Goal: Task Accomplishment & Management: Manage account settings

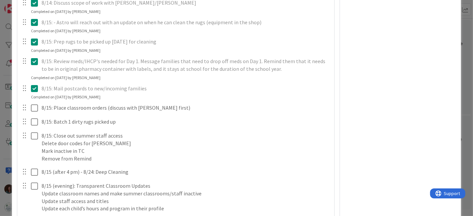
scroll to position [1108, 0]
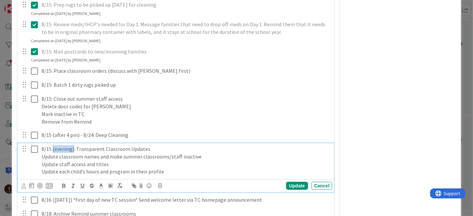
drag, startPoint x: 72, startPoint y: 156, endPoint x: 52, endPoint y: 156, distance: 21.0
click at [52, 153] on p "8/15 (evening): Transparent Classroom Updates" at bounding box center [186, 149] width 288 height 8
click at [105, 168] on p "Update staff access and titles" at bounding box center [186, 165] width 288 height 8
click at [201, 161] on p "Update classroom names and make summer classrooms/staff inactive" at bounding box center [186, 157] width 288 height 8
click at [131, 168] on p "Update staff access and titles" at bounding box center [186, 165] width 288 height 8
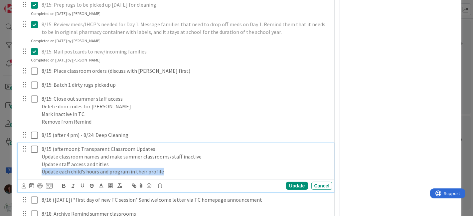
drag, startPoint x: 172, startPoint y: 178, endPoint x: 16, endPoint y: 182, distance: 155.7
copy p "Update each child’s hours and program in their profile"
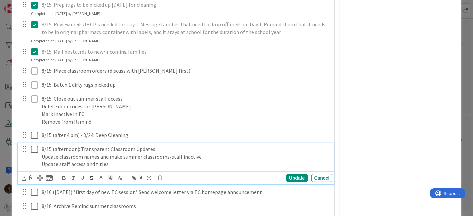
click at [39, 162] on div "8/15 (afternoon): Transparent Classroom Updates Update classroom names and make…" at bounding box center [186, 156] width 294 height 27
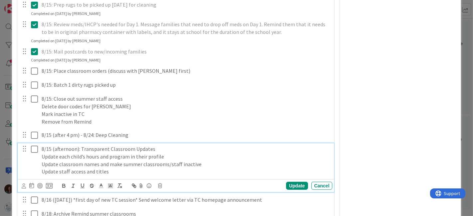
click at [123, 176] on p "Update staff access and titles" at bounding box center [186, 172] width 288 height 8
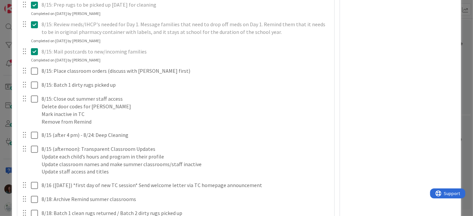
click at [285, 192] on div "7/31: Update welcome letter (DJ, AM, RF) Update Cancel Completed on [DATE] by […" at bounding box center [176, 5] width 311 height 1523
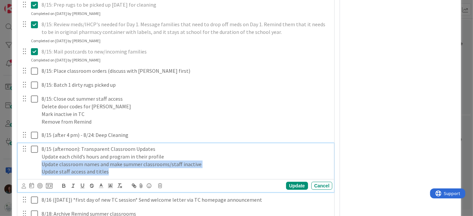
drag, startPoint x: 128, startPoint y: 178, endPoint x: 25, endPoint y: 170, distance: 103.4
click at [25, 170] on div "8/15 (afternoon): Transparent Classroom Updates Update each child’s hours and p…" at bounding box center [176, 160] width 312 height 34
copy div "Update classroom names and make summer classrooms/staff inactive Update staff a…"
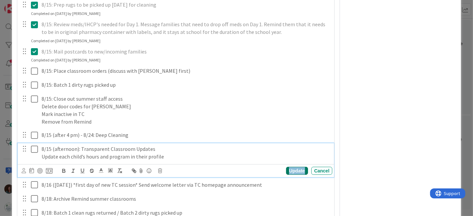
click at [297, 175] on div "Update" at bounding box center [297, 171] width 22 height 8
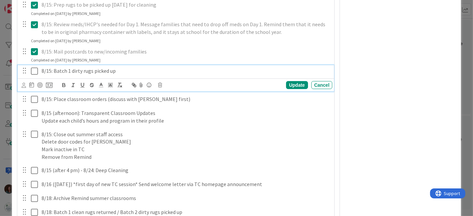
click at [35, 75] on icon at bounding box center [36, 71] width 10 height 8
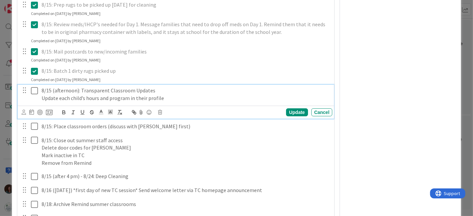
click at [35, 95] on icon at bounding box center [36, 91] width 10 height 8
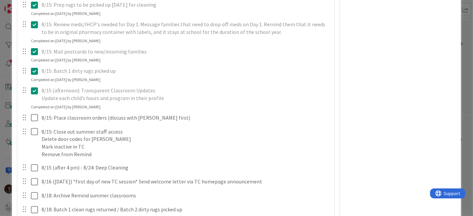
scroll to position [1145, 0]
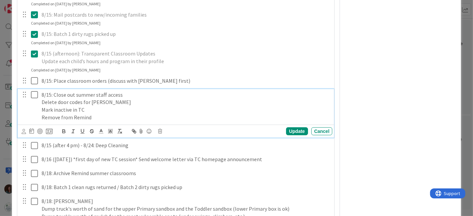
click at [132, 121] on p "Remove from Remind" at bounding box center [186, 118] width 288 height 8
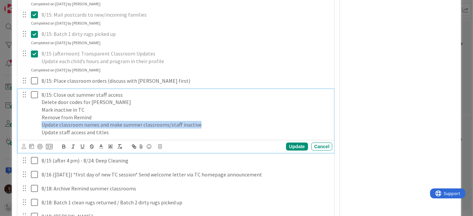
drag, startPoint x: 202, startPoint y: 131, endPoint x: 18, endPoint y: 131, distance: 183.5
click at [18, 131] on div "8/15: Close out summer staff access Delete door codes for [PERSON_NAME] inactiv…" at bounding box center [176, 121] width 317 height 64
click at [107, 127] on p "Update classroom names and make summer classrooms/staff inactive" at bounding box center [186, 125] width 288 height 8
drag, startPoint x: 109, startPoint y: 130, endPoint x: 7, endPoint y: 130, distance: 102.1
click at [7, 130] on div "ID [GEOGRAPHIC_DATA] This Week Title 19 / 128 Back to School 2025 Description […" at bounding box center [236, 108] width 473 height 216
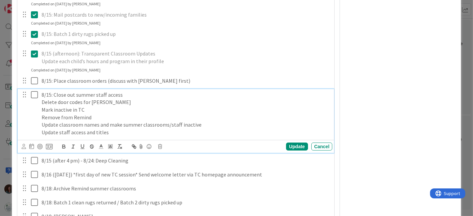
type textarea "x"
drag, startPoint x: 113, startPoint y: 140, endPoint x: 39, endPoint y: 145, distance: 74.6
click at [19, 140] on div "8/15: Close out summer staff access Delete door codes for [PERSON_NAME] inactiv…" at bounding box center [176, 121] width 317 height 64
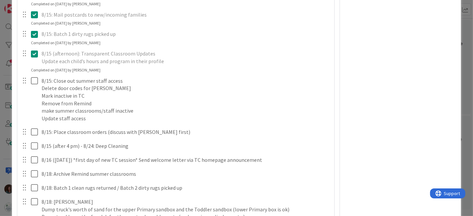
scroll to position [1108, 0]
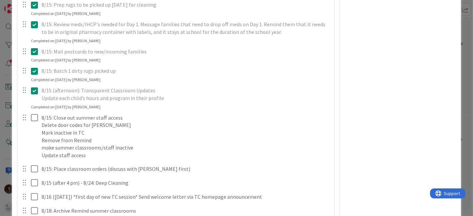
click at [32, 95] on icon at bounding box center [36, 91] width 10 height 8
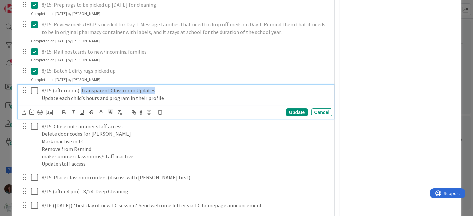
drag, startPoint x: 151, startPoint y: 96, endPoint x: 83, endPoint y: 107, distance: 68.8
click at [80, 94] on p "8/15 (afternoon): Transparent Classroom Updates" at bounding box center [186, 91] width 288 height 8
drag, startPoint x: 41, startPoint y: 103, endPoint x: 51, endPoint y: 120, distance: 19.4
click at [41, 103] on div "8/15 (afternoon): Update each child’s hours and program in their profile" at bounding box center [186, 94] width 294 height 19
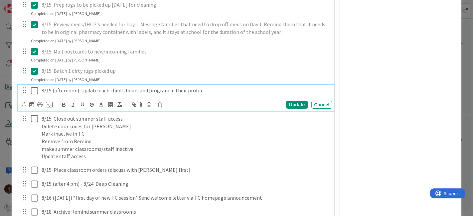
click at [221, 94] on p "8/15 (afternoon): Update each child’s hours and program in their profile" at bounding box center [186, 91] width 288 height 8
click at [301, 109] on div "Update" at bounding box center [297, 105] width 22 height 8
click at [33, 95] on icon at bounding box center [36, 91] width 10 height 8
type textarea "x"
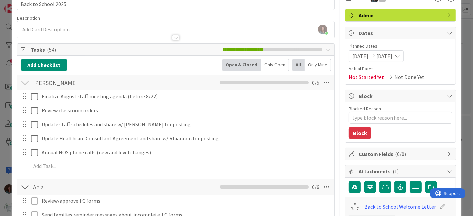
scroll to position [0, 0]
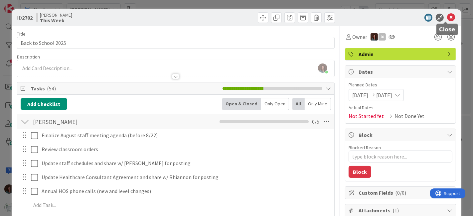
click at [447, 17] on icon at bounding box center [451, 18] width 8 height 8
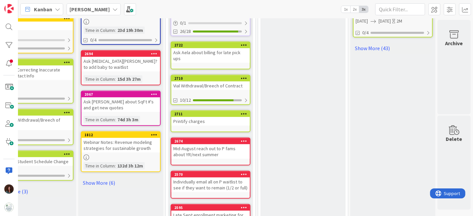
scroll to position [148, 35]
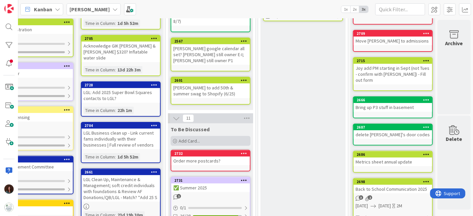
click at [222, 136] on div "Add Card..." at bounding box center [211, 141] width 80 height 10
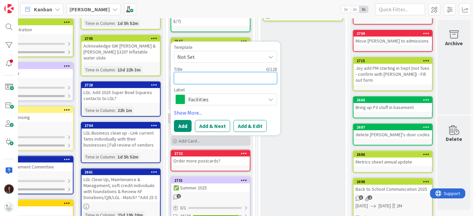
type textarea "A"
type textarea "x"
type textarea "As"
type textarea "x"
type textarea "Ask"
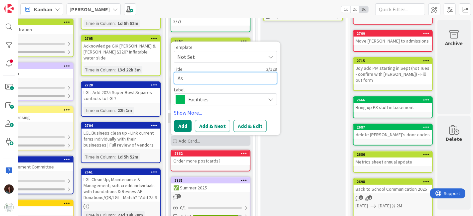
type textarea "x"
type textarea "Ask"
type textarea "x"
type textarea "Ask A"
type textarea "x"
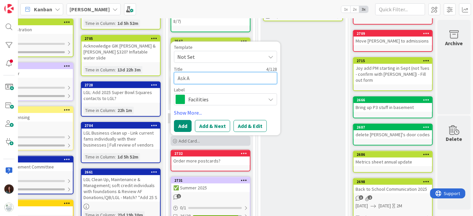
type textarea "Ask Ae"
type textarea "x"
type textarea "Ask Ael"
type textarea "x"
type textarea "Ask Aela"
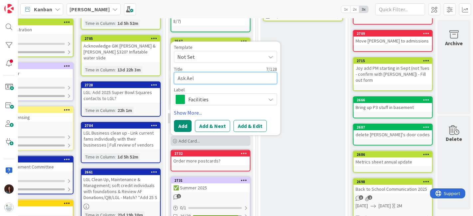
type textarea "x"
type textarea "Ask Aela"
type textarea "x"
type textarea "Ask Aela a"
type textarea "x"
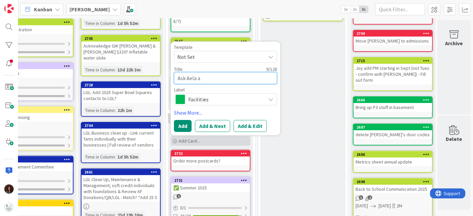
type textarea "Ask Aela ab"
type textarea "x"
type textarea "Ask Aela abo"
type textarea "x"
type textarea "Ask Aela abou"
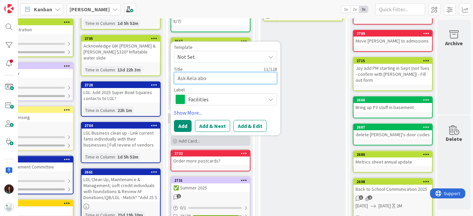
type textarea "x"
type textarea "Ask Aela about"
type textarea "x"
type textarea "Ask Aela about"
type textarea "x"
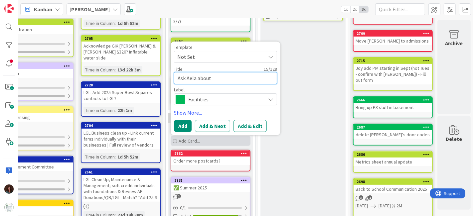
type textarea "Ask Aela about S"
type textarea "x"
type textarea "Ask Aela about So"
type textarea "x"
type textarea "Ask Aela about [PERSON_NAME]"
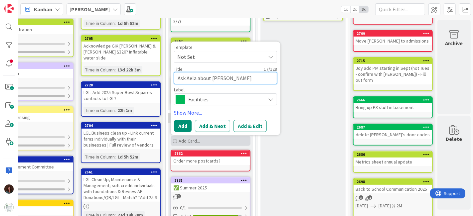
type textarea "x"
type textarea "Ask Aela about [PERSON_NAME]"
type textarea "x"
type textarea "Ask Aela about [PERSON_NAME]"
type textarea "x"
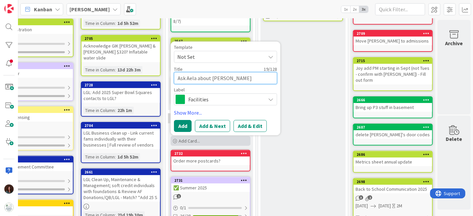
type textarea "Ask Aela about [PERSON_NAME]"
type textarea "x"
type textarea "Ask Aela about [PERSON_NAME]"
type textarea "x"
type textarea "Ask Aela about [PERSON_NAME]"
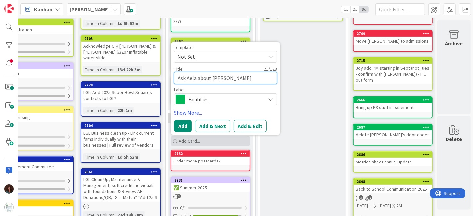
type textarea "x"
type textarea "Ask Aela about [PERSON_NAME] P"
type textarea "x"
type textarea "Ask Aela about [PERSON_NAME] PM"
type textarea "x"
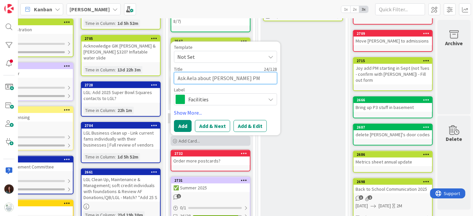
type textarea "Ask Aela about [PERSON_NAME] PM"
type textarea "x"
type textarea "Ask Aela about [PERSON_NAME] PM ("
type textarea "x"
type textarea "Ask Aela about [PERSON_NAME] PM (3"
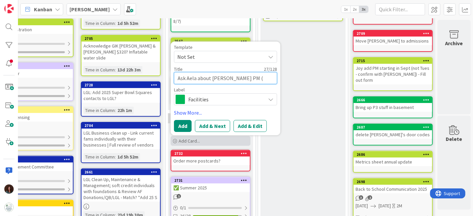
type textarea "x"
type textarea "Ask Aela about [PERSON_NAME] PM (3:"
type textarea "x"
type textarea "Ask Aela about [PERSON_NAME] PM (3:0"
type textarea "x"
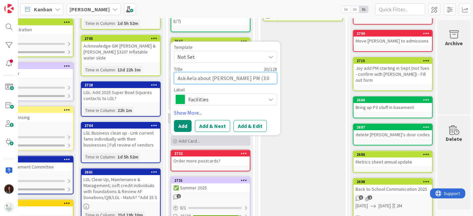
type textarea "Ask Aela about [PERSON_NAME] PM (3:00"
type textarea "x"
type textarea "Ask Aela about [PERSON_NAME] PM (3:00"
type textarea "x"
type textarea "Ask Aela about [PERSON_NAME] PM (3:00 o"
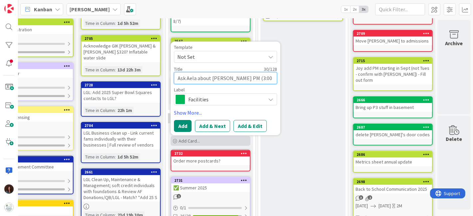
type textarea "x"
type textarea "Ask Aela about [PERSON_NAME] PM (3:00 or"
type textarea "x"
type textarea "Ask Aela about [PERSON_NAME] PM (3:00 or"
type textarea "x"
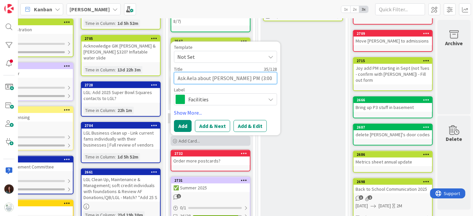
type textarea "Ask Aela about [PERSON_NAME] PM (3:00 or 4"
type textarea "x"
type textarea "Ask Aela about [PERSON_NAME] PM (3:00 or 4:"
type textarea "x"
type textarea "Ask Aela about [PERSON_NAME] PM (3:00 or 4:o"
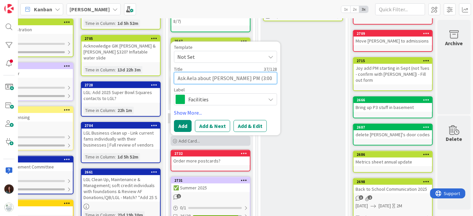
type textarea "x"
type textarea "Ask Aela about [PERSON_NAME] PM (3:00 or 4:oo"
type textarea "x"
type textarea "Ask Aela about [PERSON_NAME] PM (3:00 or 4:o"
type textarea "x"
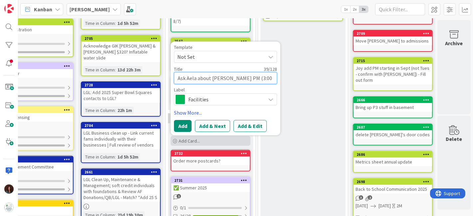
type textarea "Ask Aela about [PERSON_NAME] PM (3:00 or 4:"
type textarea "x"
type textarea "Ask Aela about [PERSON_NAME] PM (3:00 or 4:0"
type textarea "x"
type textarea "Ask Aela about [PERSON_NAME] PM (3:00 or 4:00"
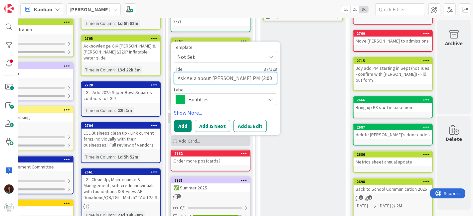
type textarea "x"
type textarea "Ask Aela about [PERSON_NAME] PM (3:00 or 4:00)"
type textarea "x"
type textarea "Ask Aela about [PERSON_NAME] PM (3:00 or 4:00"
type textarea "x"
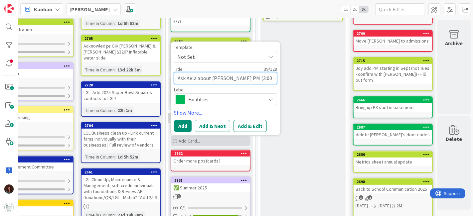
type textarea "Ask Aela about [PERSON_NAME] PM (3:00 or 4:00)"
type textarea "x"
type textarea "Ask Aela about [PERSON_NAME] PM (3:00 or 4:00)"
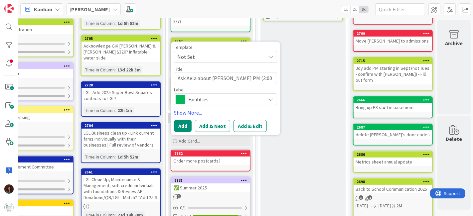
click at [213, 95] on span "Facilities" at bounding box center [225, 99] width 74 height 9
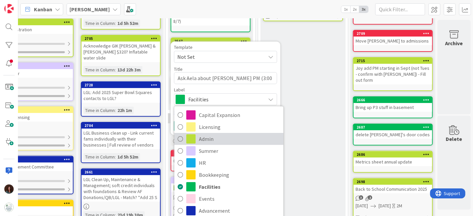
click at [209, 134] on span "Admin" at bounding box center [239, 139] width 81 height 10
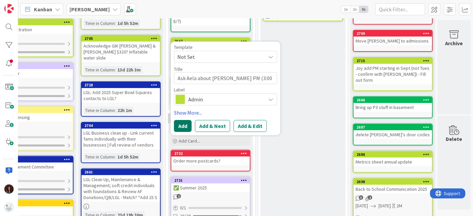
click at [174, 121] on button "Add" at bounding box center [183, 126] width 18 height 12
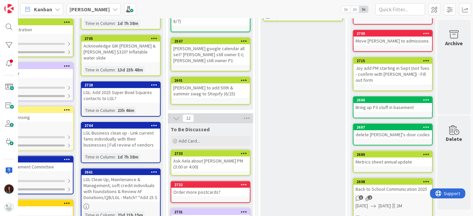
scroll to position [0, 35]
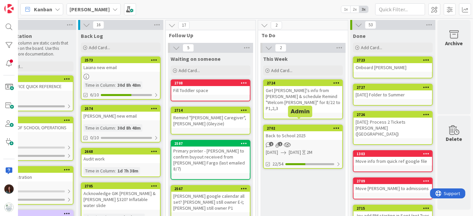
click at [303, 126] on div "2702" at bounding box center [304, 128] width 75 height 5
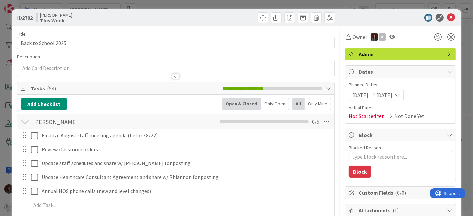
type textarea "x"
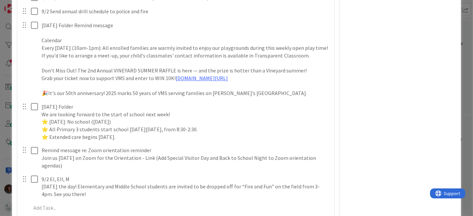
scroll to position [1847, 0]
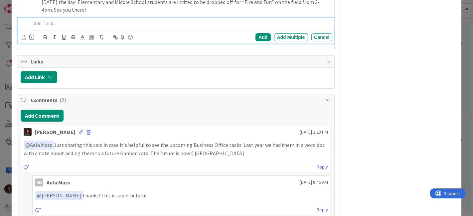
click at [81, 27] on p at bounding box center [180, 24] width 299 height 8
click at [257, 41] on div "Add" at bounding box center [262, 37] width 15 height 8
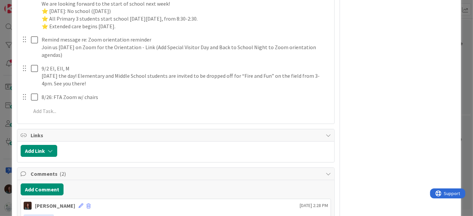
scroll to position [1736, 0]
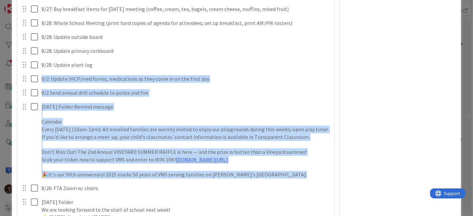
drag, startPoint x: 23, startPoint y: 181, endPoint x: 27, endPoint y: 77, distance: 103.5
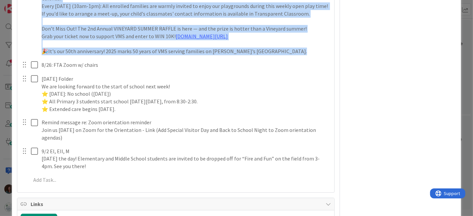
click at [289, 55] on p "🎉It's our 50th anniversary! 2025 marks 50 years of VMS serving families on [PER…" at bounding box center [186, 52] width 288 height 8
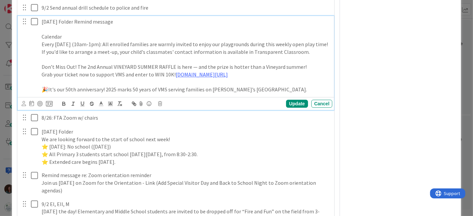
drag, startPoint x: 24, startPoint y: 112, endPoint x: 58, endPoint y: 42, distance: 77.2
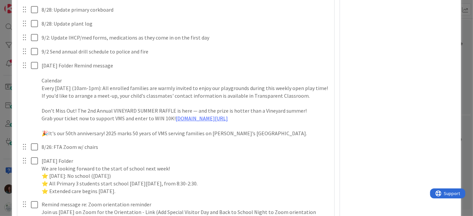
drag, startPoint x: 23, startPoint y: 139, endPoint x: 46, endPoint y: 39, distance: 102.4
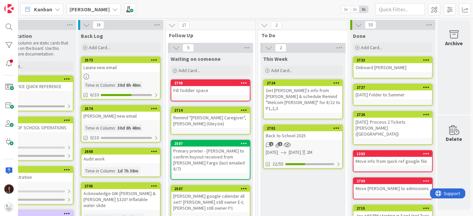
click at [443, 18] on div "[PERSON_NAME] 1x 2x 3x" at bounding box center [245, 9] width 455 height 18
click at [331, 87] on div "Get [PERSON_NAME]'s info from [PERSON_NAME] & schedule Remind "Welcom [PERSON_N…" at bounding box center [303, 99] width 78 height 27
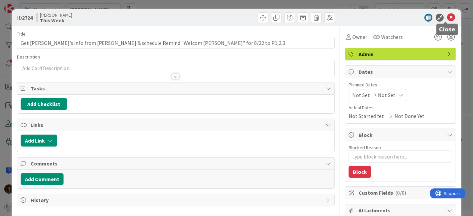
click at [447, 14] on icon at bounding box center [451, 18] width 8 height 8
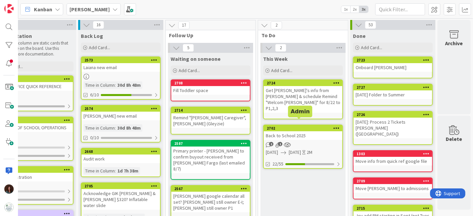
click at [313, 131] on div "Back to School 2025" at bounding box center [303, 135] width 78 height 9
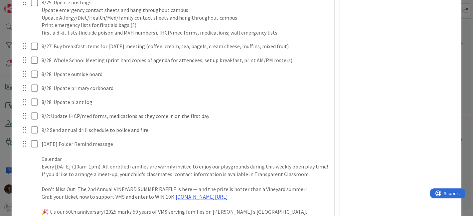
scroll to position [1618, 0]
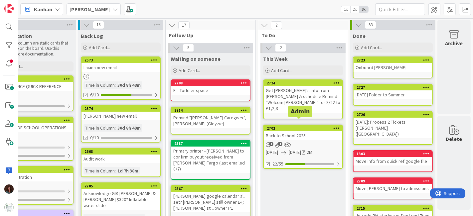
click at [299, 131] on div "Back to School 2025" at bounding box center [303, 135] width 78 height 9
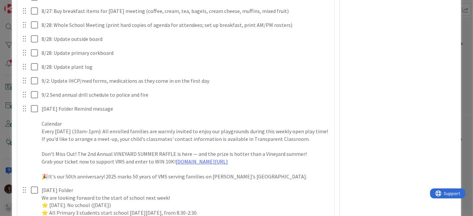
scroll to position [1630, 0]
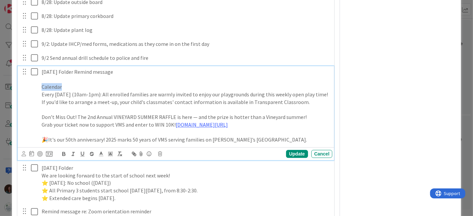
drag, startPoint x: 71, startPoint y: 92, endPoint x: 27, endPoint y: 92, distance: 43.9
click at [27, 92] on div "[DATE] Folder Remind message Calendar Every [DATE] (10am-1pm): All enrolled fam…" at bounding box center [176, 105] width 312 height 79
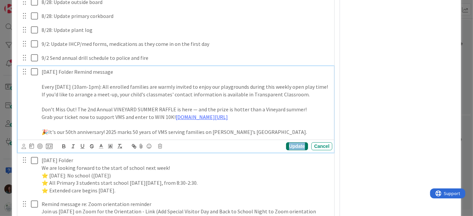
click at [286, 150] on div "Update" at bounding box center [297, 146] width 22 height 8
type textarea "x"
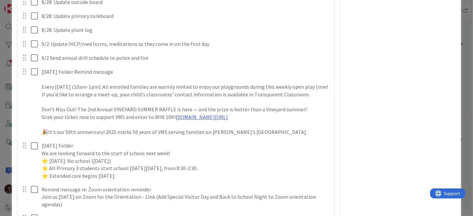
scroll to position [1667, 0]
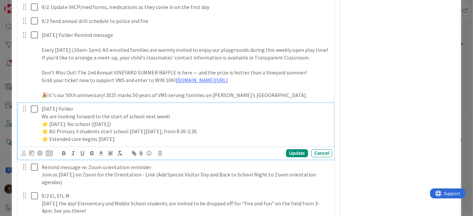
click at [43, 113] on p "[DATE] Folder" at bounding box center [186, 109] width 288 height 8
click at [128, 113] on p "8/29: [DATE] Folder" at bounding box center [186, 109] width 288 height 8
click at [164, 128] on p "⭐ [DATE]: No school ([DATE])" at bounding box center [186, 124] width 288 height 8
click at [255, 135] on p "⭐ All Primary 3 students start school [DATE][DATE], from 8:30-2:30." at bounding box center [186, 132] width 288 height 8
click at [107, 113] on p "8/29: [DATE] Folder" at bounding box center [186, 109] width 288 height 8
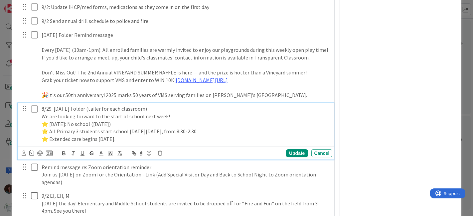
click at [186, 120] on p "We are looking forward to the start of school next week!" at bounding box center [186, 117] width 288 height 8
click at [165, 113] on p "8/29: [DATE] Folder (tailer for each classroom)" at bounding box center [186, 109] width 288 height 8
click at [170, 128] on p "⭐ [DATE]: No school ([DATE])" at bounding box center [186, 124] width 288 height 8
click at [171, 143] on p "⭐ Extended care begins [DATE]." at bounding box center [186, 139] width 288 height 8
click at [286, 157] on div "Update" at bounding box center [297, 153] width 22 height 8
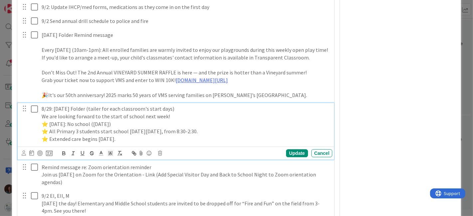
click at [72, 143] on p "⭐ Extended care begins [DATE]." at bounding box center [186, 139] width 288 height 8
click at [286, 157] on div "Update" at bounding box center [297, 153] width 22 height 8
click at [162, 128] on p "⭐ [DATE]: No school ([DATE])" at bounding box center [186, 124] width 288 height 8
drag, startPoint x: 175, startPoint y: 144, endPoint x: 12, endPoint y: 143, distance: 162.9
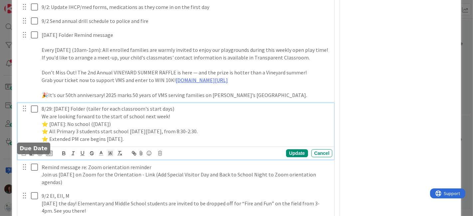
copy p "⭐ Extended PM care begins [DATE]."
click at [231, 135] on p "⭐ All Primary 3 students start school [DATE][DATE], from 8:30-2:30." at bounding box center [186, 132] width 288 height 8
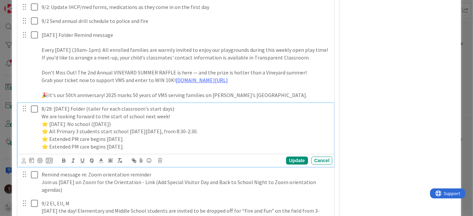
click at [74, 143] on p "⭐ Extended PM care begins [DATE]." at bounding box center [186, 139] width 288 height 8
drag, startPoint x: 106, startPoint y: 145, endPoint x: 167, endPoint y: 145, distance: 60.9
click at [167, 143] on p "⭐ Extended AM care begins [DATE]." at bounding box center [186, 139] width 288 height 8
click at [178, 151] on p "⭐ Extended PM care begins [DATE]." at bounding box center [186, 147] width 288 height 8
click at [245, 135] on p "⭐ All Primary 3 students start school [DATE][DATE], from 8:30-2:30." at bounding box center [186, 132] width 288 height 8
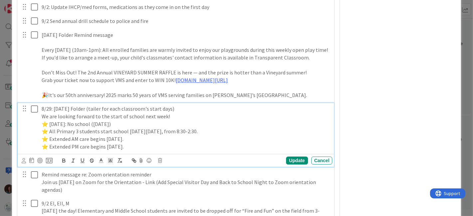
click at [186, 128] on p "⭐ [DATE]: No school ([DATE])" at bounding box center [186, 124] width 288 height 8
drag, startPoint x: 50, startPoint y: 138, endPoint x: 256, endPoint y: 137, distance: 206.2
click at [256, 135] on p "⭐ All Primary 3 students start school [DATE][DATE], from 8:30-2:30." at bounding box center [186, 132] width 288 height 8
click at [189, 143] on p "⭐ Extended AM care begins [DATE]." at bounding box center [186, 139] width 288 height 8
click at [175, 151] on p "⭐ Extended PM care begins [DATE]." at bounding box center [186, 147] width 288 height 8
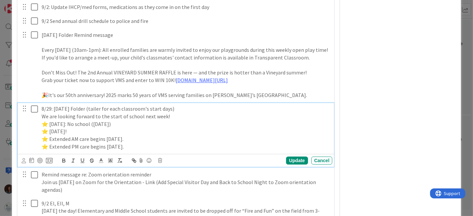
click at [179, 143] on p "⭐ Extended AM care begins [DATE]." at bounding box center [186, 139] width 288 height 8
click at [146, 135] on p "⭐ [DATE]!" at bounding box center [186, 132] width 288 height 8
click at [171, 151] on p "⭐ Extended PM care begins [DATE]." at bounding box center [186, 147] width 288 height 8
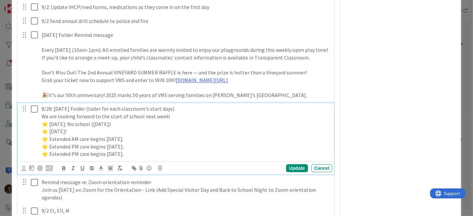
drag, startPoint x: 167, startPoint y: 161, endPoint x: 51, endPoint y: 163, distance: 116.4
click at [51, 158] on p "⭐ Extended PM care begins [DATE]." at bounding box center [186, 154] width 288 height 8
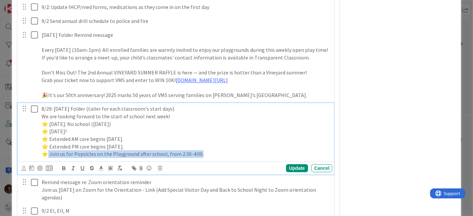
drag, startPoint x: 215, startPoint y: 160, endPoint x: 47, endPoint y: 160, distance: 168.3
click at [47, 158] on p "⭐ Join us for Popsicles on the Playground after school, from 2:30-4:00." at bounding box center [186, 154] width 288 height 8
click at [75, 157] on p "⭐ Join us for Popsicles on the Playground after school, from 2:30-4:00." at bounding box center [186, 154] width 288 height 8
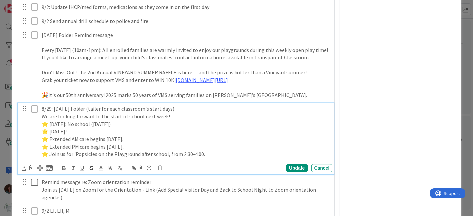
click at [138, 158] on p "⭐ Join us for 'Popsicles on the Playground after school, from 2:30-4:00." at bounding box center [186, 154] width 288 height 8
click at [230, 151] on p "⭐ Extended PM care begins [DATE]." at bounding box center [186, 147] width 288 height 8
click at [231, 158] on p "⭐ Join us for 'Popsicles on the Playground' after school, from 2:30-4:00." at bounding box center [186, 154] width 288 height 8
drag, startPoint x: 52, startPoint y: 160, endPoint x: 64, endPoint y: 185, distance: 27.8
click at [50, 158] on p "⭐ Join us for 'Popsicles on the Playground' after school, from 2:30-4:00." at bounding box center [186, 154] width 288 height 8
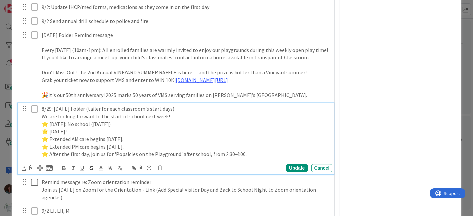
click at [261, 158] on p "⭐ After the first day, join us for 'Popsicles on the Playground' after school, …" at bounding box center [186, 154] width 288 height 8
drag, startPoint x: 89, startPoint y: 161, endPoint x: 49, endPoint y: 159, distance: 39.6
click at [49, 158] on p "⭐ After the first day, join us for 'Popsicles on the Playground' after school, …" at bounding box center [186, 154] width 288 height 8
click at [293, 158] on p "⭐ [DATE][DATE], join us for 'Popsicles on the Playground' after school, from 2:…" at bounding box center [186, 154] width 288 height 8
drag, startPoint x: 287, startPoint y: 160, endPoint x: 287, endPoint y: 129, distance: 30.9
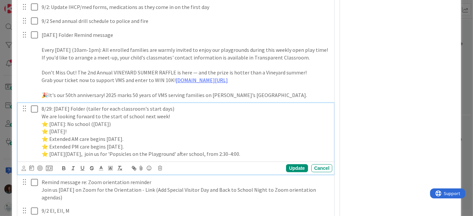
click at [32, 124] on div "8/29: [DATE] Folder (tailer for each classroom's start days) We are looking for…" at bounding box center [176, 131] width 312 height 57
copy div "We are looking forward to the start of school next week! ⭐ [DATE]: No school ([…"
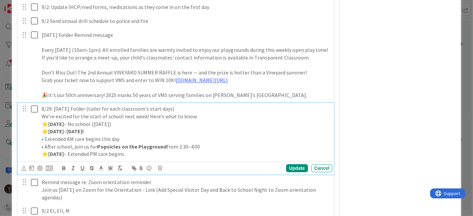
click at [198, 112] on p "8/29: [DATE] Folder (tailer for each classroom's start days)" at bounding box center [186, 109] width 288 height 8
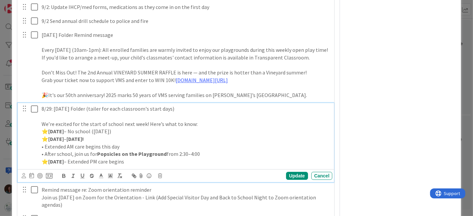
click at [206, 128] on p "We’re excited for the start of school next week! Here’s what to know:" at bounding box center [186, 124] width 288 height 8
drag, startPoint x: 44, startPoint y: 144, endPoint x: 80, endPoint y: 173, distance: 46.9
click at [44, 143] on p "⭐ [DATE] – [DATE]!" at bounding box center [186, 139] width 288 height 8
click at [169, 143] on p "⭐ [DATE] – [DATE]!" at bounding box center [186, 139] width 288 height 8
click at [43, 166] on p "⭐ [DATE] – Extended PM care begins" at bounding box center [186, 162] width 288 height 8
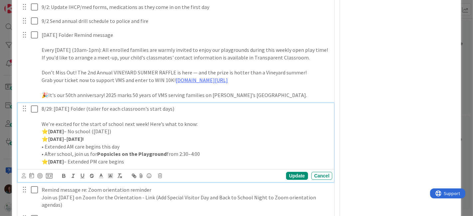
click at [183, 143] on p "⭐ [DATE] – [DATE]!" at bounding box center [186, 139] width 288 height 8
click at [158, 151] on p "• Extended AM care begins this day" at bounding box center [186, 147] width 288 height 8
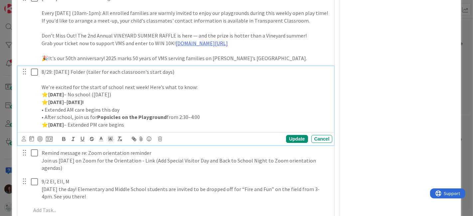
click at [192, 129] on p "⭐ [DATE] – Extended PM care begins" at bounding box center [186, 125] width 288 height 8
click at [174, 129] on p "⭐ [DATE] – Extended PM care begins" at bounding box center [186, 125] width 288 height 8
click at [203, 91] on p "We’re excited for the start of school next week! Here’s what to know:" at bounding box center [186, 87] width 288 height 8
click at [169, 106] on p "⭐ [DATE] – [DATE]!" at bounding box center [186, 102] width 288 height 8
click at [164, 114] on p "• Extended AM care begins this day" at bounding box center [186, 110] width 288 height 8
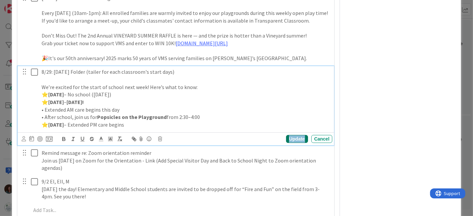
click at [286, 143] on div "Update" at bounding box center [297, 139] width 22 height 8
click at [186, 76] on p "8/29: [DATE] Folder (tailer for each classroom's start days)" at bounding box center [186, 72] width 288 height 8
click at [93, 76] on p "8/29: [DATE] Folder (tailer for each classroom's start days)" at bounding box center [186, 72] width 288 height 8
click at [94, 83] on p at bounding box center [186, 80] width 288 height 8
click at [152, 114] on p "• Extended AM care begins this day" at bounding box center [186, 110] width 288 height 8
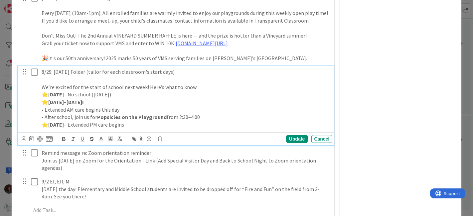
click at [205, 121] on p "• After school, join us for Popsicles on the Playground from 2:30–4:00" at bounding box center [186, 117] width 288 height 8
click at [163, 106] on p "⭐ [DATE] – [DATE]!" at bounding box center [186, 102] width 288 height 8
drag, startPoint x: 45, startPoint y: 113, endPoint x: 48, endPoint y: 116, distance: 3.8
click at [45, 113] on p "• Extended AM care begins this day" at bounding box center [186, 110] width 288 height 8
drag, startPoint x: 107, startPoint y: 115, endPoint x: 12, endPoint y: 116, distance: 95.4
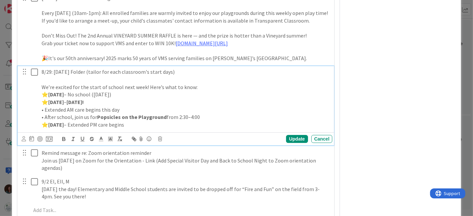
copy p "• Extended AM care begins this day"
click at [210, 121] on p "• After school, join us for Popsicles on the Playground from 2:30–4:00" at bounding box center [186, 117] width 288 height 8
click at [141, 114] on p "• Extended AM care begins this day" at bounding box center [186, 110] width 288 height 8
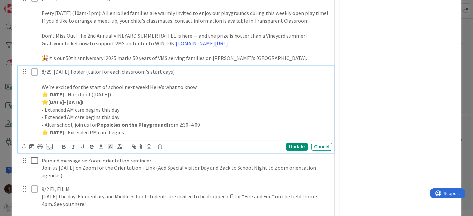
drag, startPoint x: 46, startPoint y: 125, endPoint x: 133, endPoint y: 123, distance: 86.8
click at [133, 121] on p "• Extended AM care begins this day" at bounding box center [186, 117] width 288 height 8
drag, startPoint x: 122, startPoint y: 117, endPoint x: 30, endPoint y: 114, distance: 92.8
click at [30, 114] on div "8/29: [DATE] Folder (tailor for each classroom's start days) We’re excited for …" at bounding box center [176, 102] width 312 height 72
copy p "• Extended AM care begins this day"
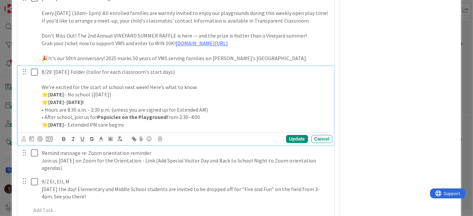
click at [223, 114] on p "• Hours are 8:30 a.m. - 2:30 p.m. (unless you are signed up for Extended AM)" at bounding box center [186, 110] width 288 height 8
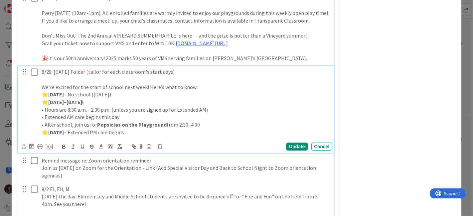
click at [222, 129] on p "• After school, join us for Popsicles on the Playground from 2:30–4:00" at bounding box center [186, 125] width 288 height 8
click at [175, 136] on p "⭐ [DATE] – Extended PM care begins" at bounding box center [186, 133] width 288 height 8
click at [205, 114] on p "• Hours are 8:30 a.m. - 2:30 p.m. (unless you are signed up for Extended AM)" at bounding box center [186, 110] width 288 height 8
drag, startPoint x: 167, startPoint y: 139, endPoint x: 27, endPoint y: 91, distance: 147.5
click at [27, 91] on div "8/29: [DATE] Folder (tailor for each classroom's start days) We’re excited for …" at bounding box center [176, 102] width 312 height 72
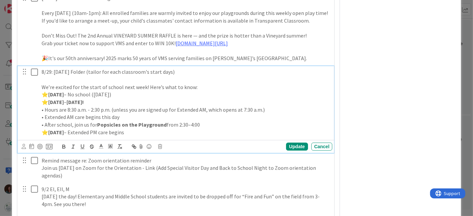
copy div "We’re excited for the start of school next week! Here’s what to know: ⭐ [DATE] …"
click at [142, 121] on p "• Extended AM care begins this day" at bounding box center [186, 117] width 288 height 8
drag, startPoint x: 204, startPoint y: 130, endPoint x: 37, endPoint y: 117, distance: 168.4
click at [37, 117] on div "8/29: [DATE] Folder (tailor for each classroom's start days) We’re excited for …" at bounding box center [176, 102] width 312 height 72
click at [187, 136] on p "⭐ [DATE] – Extended PM care begins" at bounding box center [186, 133] width 288 height 8
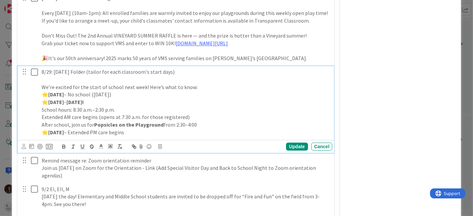
click at [146, 136] on p "⭐ [DATE] – Extended PM care begins" at bounding box center [186, 133] width 288 height 8
click at [42, 114] on p "School hours: 8:30 a.m.–2:30 p.m." at bounding box center [186, 110] width 288 height 8
click at [40, 125] on div "8/29: [DATE] Folder (tailor for each classroom's start days) We’re excited for …" at bounding box center [186, 102] width 294 height 72
click at [40, 132] on div "8/29: [DATE] Folder (tailor for each classroom's start days) We’re excited for …" at bounding box center [186, 102] width 294 height 72
click at [204, 138] on div "8/29: [DATE] Folder (tailor for each classroom's start days) We’re excited for …" at bounding box center [186, 102] width 294 height 72
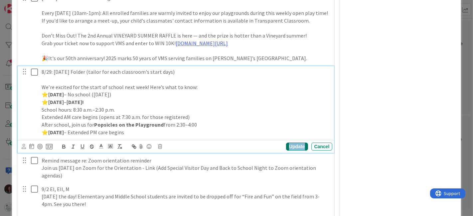
click at [291, 150] on div "Update" at bounding box center [297, 147] width 22 height 8
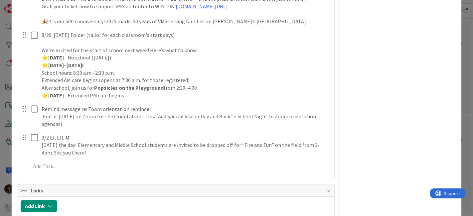
scroll to position [1667, 0]
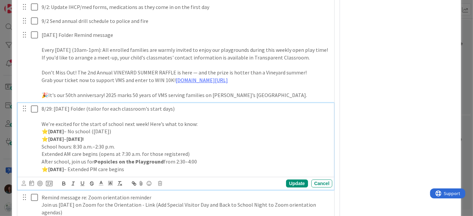
click at [48, 120] on p at bounding box center [186, 117] width 288 height 8
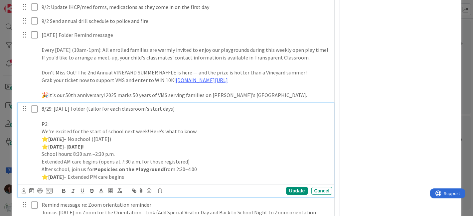
drag, startPoint x: 175, startPoint y: 185, endPoint x: 23, endPoint y: 133, distance: 160.8
click at [23, 133] on div "8/29: [DATE] Folder (tailor for each classroom's start days) P3: We’re excited …" at bounding box center [176, 142] width 312 height 79
copy div "P3: We’re excited for the start of school next week! Here’s what to know: ⭐ [DA…"
click at [175, 181] on p "⭐ [DATE] – Extended PM care begins" at bounding box center [186, 177] width 288 height 8
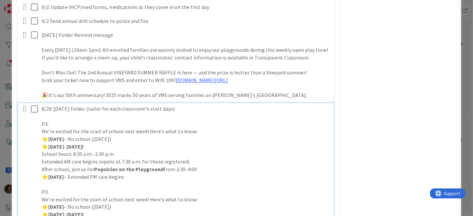
scroll to position [1704, 0]
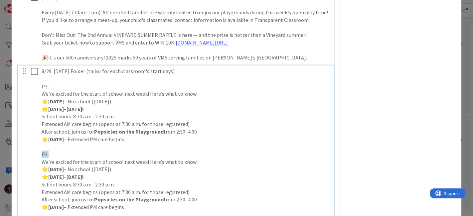
drag, startPoint x: 31, startPoint y: 160, endPoint x: 23, endPoint y: 159, distance: 8.7
click at [23, 159] on div "8/29: [DATE] Folder (tailor for each classroom's start days) P3: We’re excited …" at bounding box center [176, 140] width 312 height 148
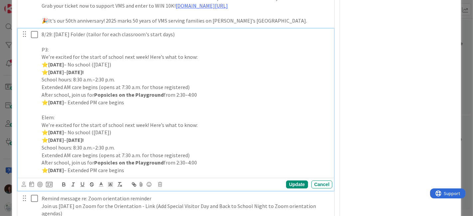
click at [165, 144] on p "⭐ [DATE] – [DATE]!" at bounding box center [186, 140] width 288 height 8
click at [98, 152] on p "School hours: 8:30 a.m.–2:30 p.m." at bounding box center [186, 148] width 288 height 8
click at [130, 152] on p "School hours: 8:30 a.m.–3:00 p.m." at bounding box center [186, 148] width 288 height 8
drag, startPoint x: 199, startPoint y: 170, endPoint x: 126, endPoint y: 168, distance: 72.2
click at [126, 167] on p "After school, join us for Popsicles on the Playground from 2:30–4:00" at bounding box center [186, 163] width 288 height 8
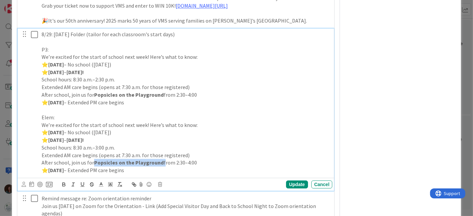
drag, startPoint x: 93, startPoint y: 168, endPoint x: 160, endPoint y: 167, distance: 66.8
click at [160, 167] on p "After school, join us for Popsicles on the Playground from 2:30–4:00" at bounding box center [186, 163] width 288 height 8
click at [178, 167] on p "After school, join us for Fire & Fun on the Field from 2:30–4:00" at bounding box center [186, 163] width 288 height 8
click at [128, 114] on p at bounding box center [186, 110] width 288 height 8
click at [181, 174] on p "⭐ [DATE] – Extended PM care begins" at bounding box center [186, 171] width 288 height 8
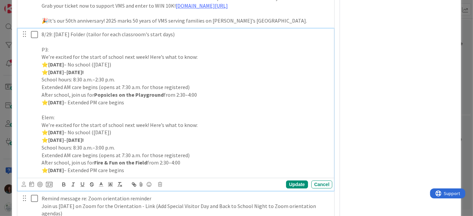
click at [166, 136] on p "⭐ [DATE] – No school ([DATE])" at bounding box center [186, 133] width 288 height 8
click at [166, 144] on p "⭐ [DATE] – [DATE]!" at bounding box center [186, 140] width 288 height 8
click at [120, 152] on p "School hours: 8:30 a.m.–3:00 p.m." at bounding box center [186, 148] width 288 height 8
click at [198, 159] on p "Extended AM care begins (opens at 7:30 a.m. for those registered)" at bounding box center [186, 156] width 288 height 8
click at [199, 167] on p "After school, join us for Fire & Fun on the Field from 2:30–4:00" at bounding box center [186, 163] width 288 height 8
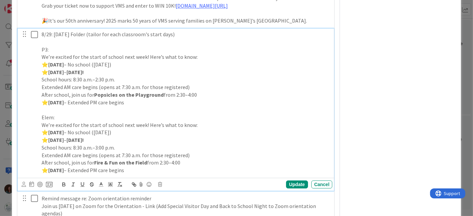
click at [193, 174] on p "⭐ [DATE] – Extended PM care begins" at bounding box center [186, 171] width 288 height 8
click at [135, 174] on p "⭐ [DATE] – Extended PM care begins" at bounding box center [186, 171] width 288 height 8
drag, startPoint x: 174, startPoint y: 108, endPoint x: 23, endPoint y: 57, distance: 159.4
click at [23, 57] on div "8/29: [DATE] Folder (tailor for each classroom's start days) P3: We’re excited …" at bounding box center [176, 103] width 312 height 148
copy div "P3: We’re excited for the start of school next week! Here’s what to know: ⭐ [DA…"
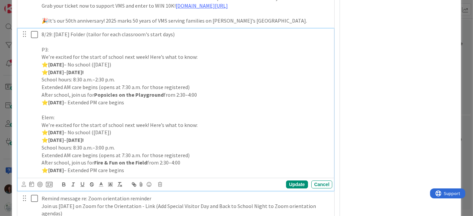
click at [182, 38] on p "8/29: [DATE] Folder (tailor for each classroom's start days)" at bounding box center [186, 35] width 288 height 8
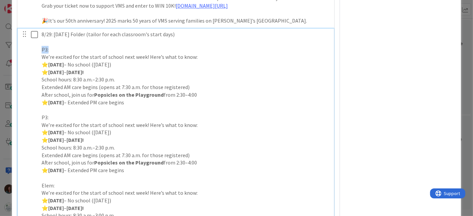
drag, startPoint x: 34, startPoint y: 56, endPoint x: 19, endPoint y: 56, distance: 14.6
click at [19, 56] on div "8/29: [DATE] Folder (tailor for each classroom's start days) P3: We’re excited …" at bounding box center [176, 144] width 317 height 230
click at [149, 61] on p "We’re excited for the start of school next week! Here’s what to know:" at bounding box center [186, 57] width 288 height 8
drag, startPoint x: 192, startPoint y: 65, endPoint x: 188, endPoint y: 67, distance: 4.2
click at [192, 61] on p "We’re excited for the start of school next week! Here’s what to know:" at bounding box center [186, 57] width 288 height 8
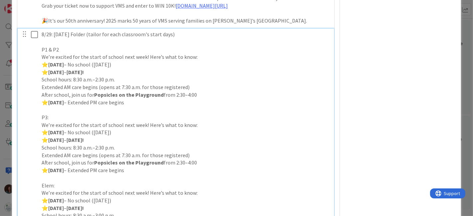
click at [182, 68] on p "⭐ [DATE] – No school ([DATE])" at bounding box center [186, 65] width 288 height 8
click at [174, 76] on p "⭐ [DATE] – [DATE]!" at bounding box center [186, 72] width 288 height 8
click at [128, 83] on p "School hours: 8:30 a.m.–2:30 p.m." at bounding box center [186, 80] width 288 height 8
click at [96, 83] on p "School hours: 8:30 a.m.–2:30 p.m." at bounding box center [186, 80] width 288 height 8
click at [151, 82] on p "School hours: 8:30 a.m.–Noon or 2:30 p.m." at bounding box center [186, 80] width 288 height 8
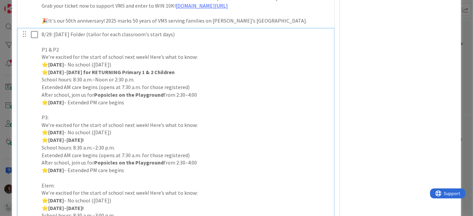
click at [115, 83] on p "School hours: 8:30 a.m.–Noon or 2:30 p.m." at bounding box center [186, 80] width 288 height 8
click at [108, 83] on p "School hours: 8:30 a.m.–Noon or 2:30 p.m." at bounding box center [186, 80] width 288 height 8
click at [169, 83] on p "School hours: 8:30 a.m.–Noon (half day) or 2:30 p.m." at bounding box center [186, 80] width 288 height 8
click at [206, 91] on p "Extended AM care begins (opens at 7:30 a.m. for those registered)" at bounding box center [186, 87] width 288 height 8
click at [94, 98] on strong "Popsicles on the Playground" at bounding box center [128, 94] width 69 height 7
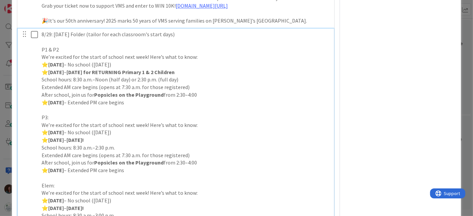
click at [69, 99] on p "After school, join us for Popsicles on the Playground from 2:30–4:00" at bounding box center [186, 95] width 288 height 8
click at [211, 106] on p "⭐ [DATE] – Extended PM care begins" at bounding box center [186, 103] width 288 height 8
drag, startPoint x: 70, startPoint y: 101, endPoint x: 33, endPoint y: 100, distance: 36.9
click at [33, 100] on div "8/29: [DATE] Folder (tailor for each classroom's start days) P1 & P2 We’re exci…" at bounding box center [176, 136] width 312 height 215
drag, startPoint x: 47, startPoint y: 109, endPoint x: 42, endPoint y: 109, distance: 5.7
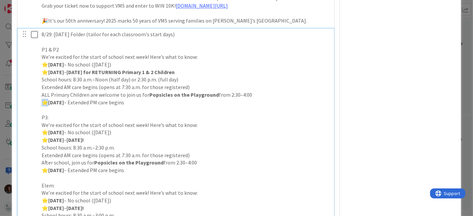
click at [42, 106] on p "⭐ [DATE] – Extended PM care begins" at bounding box center [186, 103] width 288 height 8
copy p "⭐"
click at [42, 99] on p "ALL Primary Children are welcome to join us for Popsicles on the Playground fro…" at bounding box center [186, 95] width 288 height 8
drag, startPoint x: 49, startPoint y: 101, endPoint x: 37, endPoint y: 100, distance: 12.0
click at [37, 100] on div "8/29: [DATE] Folder (tailor for each classroom's start days) P1 & P2 We’re exci…" at bounding box center [176, 136] width 312 height 215
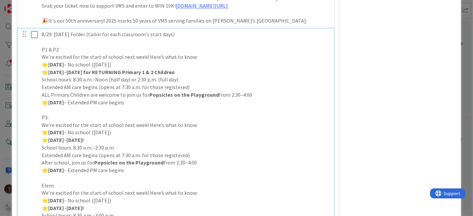
click at [185, 106] on p "⭐ [DATE] – Extended PM care begins" at bounding box center [186, 103] width 288 height 8
click at [251, 99] on p "ALL Primary Children are welcome to join us for Popsicles on the Playground fro…" at bounding box center [186, 95] width 288 height 8
click at [51, 99] on p "ALL Primary Children are welcome to join us for Popsicles on the Playground fro…" at bounding box center [186, 95] width 288 height 8
click at [220, 106] on p "⭐ [DATE] – Extended PM care begins" at bounding box center [186, 103] width 288 height 8
drag, startPoint x: 176, startPoint y: 109, endPoint x: 28, endPoint y: 71, distance: 152.8
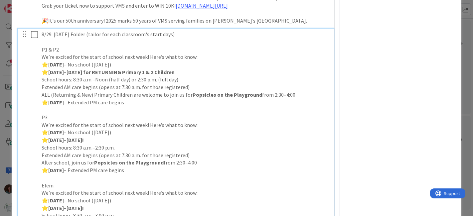
click at [28, 71] on div "8/29: [DATE] Folder (tailor for each classroom's start days) P1 & P2 We’re exci…" at bounding box center [176, 136] width 312 height 215
click at [196, 61] on p "We’re excited for the start of school next week! Here’s what to know:" at bounding box center [186, 57] width 288 height 8
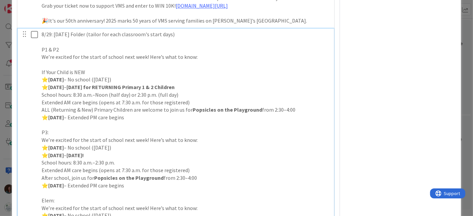
click at [108, 76] on p "If Your Child is NEW" at bounding box center [186, 72] width 288 height 8
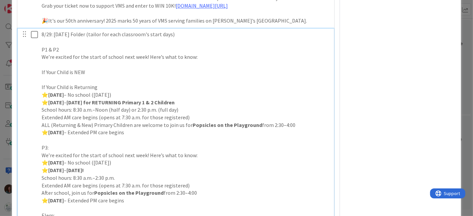
click at [108, 76] on p "If Your Child is NEW" at bounding box center [186, 72] width 288 height 8
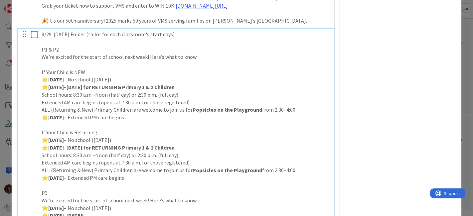
scroll to position [1778, 0]
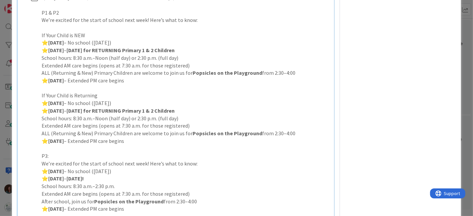
click at [118, 99] on p "If Your Child is Returning" at bounding box center [186, 96] width 288 height 8
drag, startPoint x: 165, startPoint y: 46, endPoint x: 21, endPoint y: 49, distance: 144.7
click at [21, 49] on div "8/29: [DATE] Folder (tailor for each classroom's start days) P1 & P2 We’re exci…" at bounding box center [176, 137] width 312 height 291
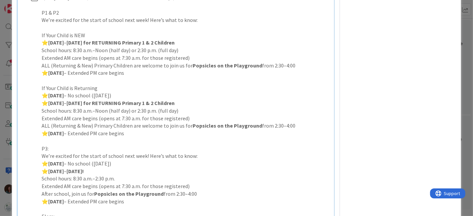
click at [194, 22] on p "We’re excited for the start of school next week! Here’s what to know:" at bounding box center [186, 20] width 288 height 8
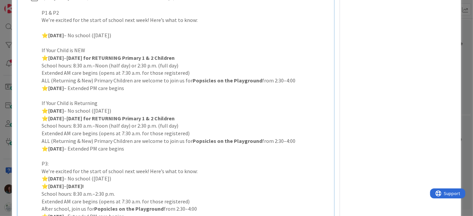
click at [112, 54] on p "If Your Child is NEW" at bounding box center [186, 51] width 288 height 8
click at [112, 107] on p "If Your Child is Returning" at bounding box center [186, 103] width 288 height 8
drag, startPoint x: 172, startPoint y: 116, endPoint x: 5, endPoint y: 117, distance: 166.9
click at [5, 117] on div "ID [GEOGRAPHIC_DATA] This Week Title 19 / 128 Back to School 2025 Description […" at bounding box center [236, 108] width 473 height 216
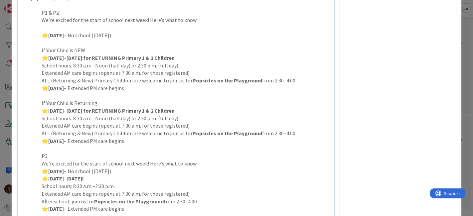
click at [177, 145] on p "⭐ [DATE] – Extended PM care begins" at bounding box center [186, 141] width 288 height 8
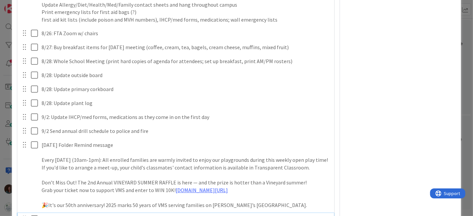
scroll to position [1594, 0]
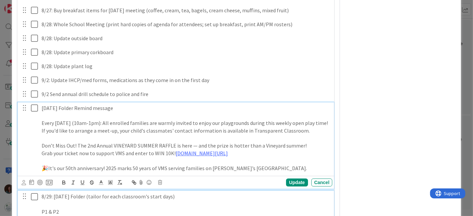
click at [268, 172] on p "🎉It's our 50th anniversary! 2025 marks 50 years of VMS serving families on [PER…" at bounding box center [186, 169] width 288 height 8
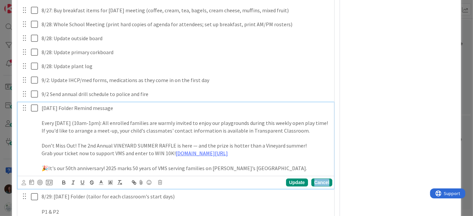
click at [311, 187] on div "Cancel" at bounding box center [321, 183] width 21 height 8
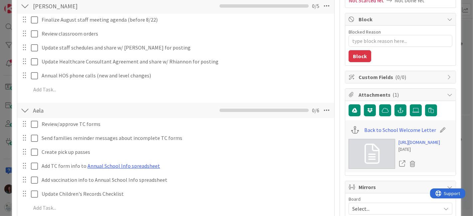
scroll to position [0, 0]
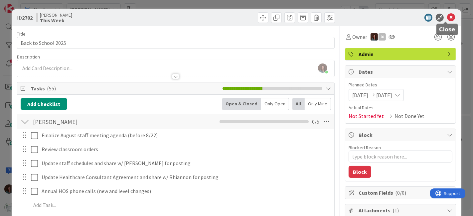
click at [447, 18] on icon at bounding box center [451, 18] width 8 height 8
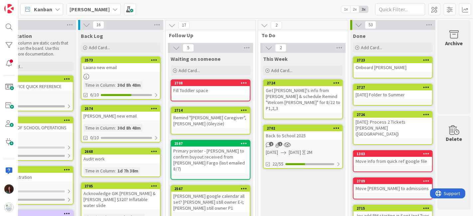
click at [311, 131] on div "Back to School 2025" at bounding box center [303, 135] width 78 height 9
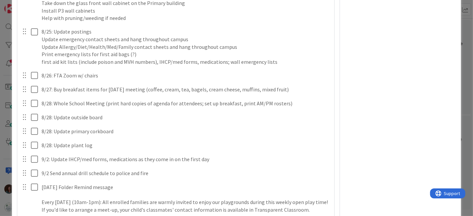
scroll to position [1625, 0]
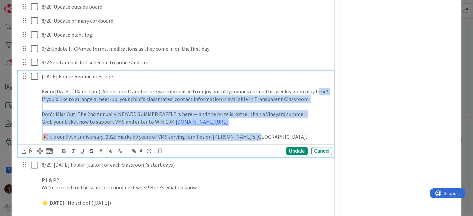
drag, startPoint x: 260, startPoint y: 143, endPoint x: 48, endPoint y: 119, distance: 213.5
click at [27, 101] on div "[DATE] Folder Remind message Every [DATE] (10am-1pm): All enrolled families are…" at bounding box center [176, 107] width 312 height 72
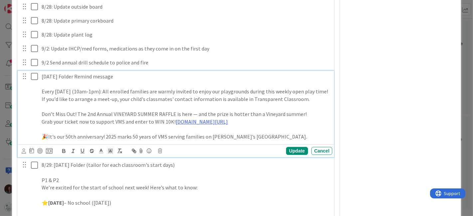
click at [101, 97] on p "Every [DATE] (10am-1pm): All enrolled families are warmly invited to enjoy our …" at bounding box center [186, 95] width 288 height 15
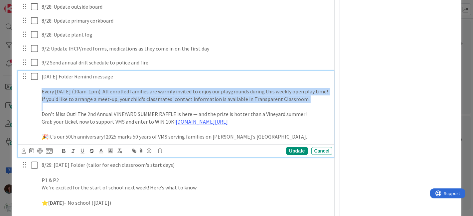
click at [101, 97] on p "Every [DATE] (10am-1pm): All enrolled families are warmly invited to enjoy our …" at bounding box center [186, 95] width 288 height 15
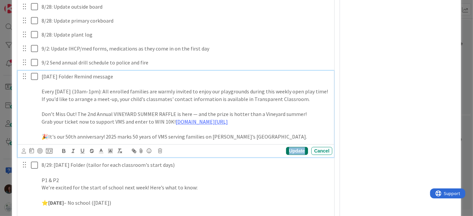
click at [296, 155] on div "Update" at bounding box center [297, 151] width 22 height 8
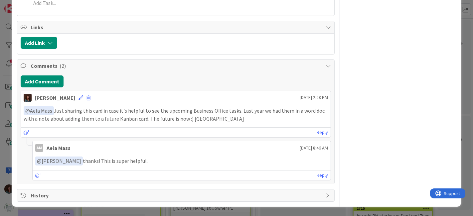
scroll to position [1979, 0]
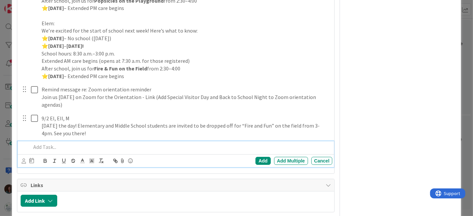
click at [61, 151] on p at bounding box center [180, 147] width 299 height 8
paste div
type textarea "x"
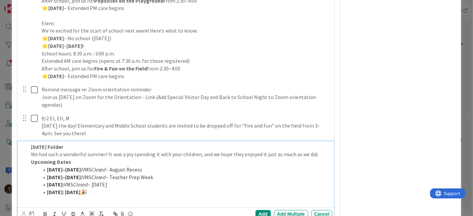
click at [31, 150] on strong "[DATE] Folder" at bounding box center [47, 147] width 32 height 7
click at [103, 151] on p "8/15: [DATE] Folder" at bounding box center [180, 147] width 299 height 8
click at [103, 150] on strong "8/15: [DATE] Folder to Summer Toddler Classroom" at bounding box center [91, 147] width 120 height 7
drag, startPoint x: 103, startPoint y: 152, endPoint x: 103, endPoint y: 167, distance: 14.6
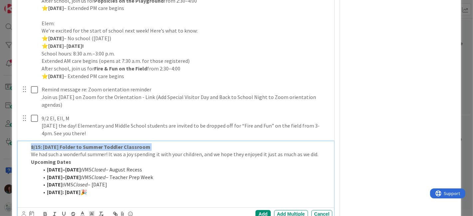
click at [103, 150] on strong "8/15: [DATE] Folder to Summer Toddler Classroom" at bounding box center [91, 147] width 120 height 7
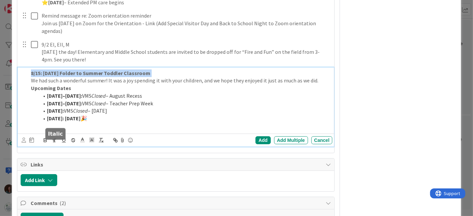
click at [46, 140] on icon "button" at bounding box center [45, 140] width 2 height 2
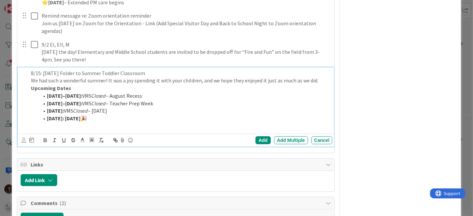
click at [97, 92] on p "Upcoming Dates" at bounding box center [180, 88] width 299 height 8
click at [148, 77] on p "8/15: [DATE] Folder to Summer Toddler Classroom" at bounding box center [180, 73] width 299 height 8
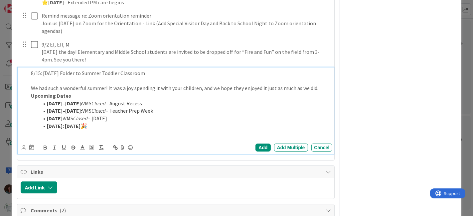
click at [176, 100] on p "Upcoming Dates" at bounding box center [180, 96] width 299 height 8
click at [320, 92] on p "We had such a wonderful summer! It was a joy spending it with your children, an…" at bounding box center [180, 88] width 299 height 8
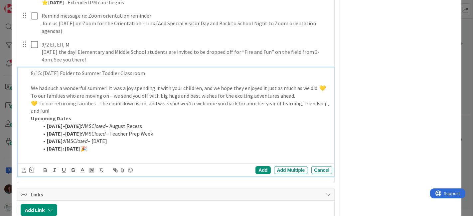
click at [39, 99] on p "We had such a wonderful summer! It was a joy spending it with your children, an…" at bounding box center [180, 91] width 299 height 15
drag, startPoint x: 94, startPoint y: 101, endPoint x: 99, endPoint y: 101, distance: 5.0
click at [99, 99] on p "We had such a wonderful summer! It was a joy spending it with your children, an…" at bounding box center [180, 91] width 299 height 15
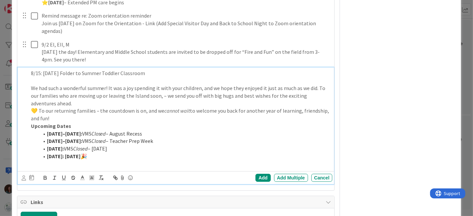
click at [167, 103] on p "We had such a wonderful summer! It was a joy spending it with your children, an…" at bounding box center [180, 95] width 299 height 23
click at [40, 116] on p "💛 To our returning families – the countdown is on, and we cannot wait to welcom…" at bounding box center [180, 114] width 299 height 15
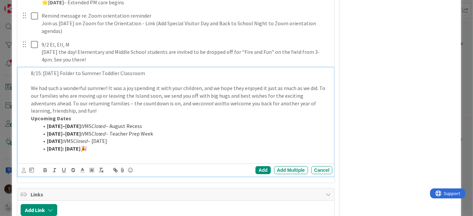
click at [105, 109] on p "We had such a wonderful summer! It was a joy spending it with your children, an…" at bounding box center [180, 99] width 299 height 30
click at [193, 113] on p "We had such a wonderful summer! It was a joy spending it with your children, an…" at bounding box center [180, 99] width 299 height 30
drag, startPoint x: 241, startPoint y: 108, endPoint x: 316, endPoint y: 109, distance: 74.8
click at [316, 109] on p "We had such a wonderful summer! It was a joy spending it with your children, an…" at bounding box center [180, 99] width 299 height 30
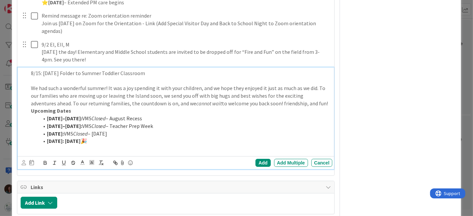
drag, startPoint x: 316, startPoint y: 109, endPoint x: 272, endPoint y: 151, distance: 60.4
click at [256, 107] on p "We had such a wonderful summer! It was a joy spending it with your children, an…" at bounding box center [180, 95] width 299 height 23
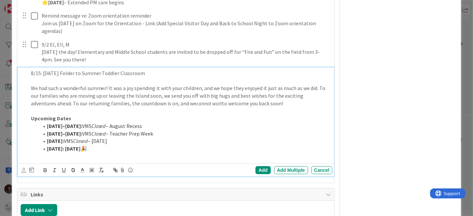
click at [163, 153] on li "[DATE]: [DATE] 🎉" at bounding box center [184, 149] width 291 height 8
click at [64, 152] on strong "[DATE]:" at bounding box center [55, 148] width 17 height 7
drag, startPoint x: 129, startPoint y: 154, endPoint x: 144, endPoint y: 154, distance: 15.3
click at [144, 153] on li "[DATE]: [DATE] 🎉" at bounding box center [184, 149] width 291 height 8
click at [203, 153] on li "[DATE]: First Day of Primary Phase-In 🎉" at bounding box center [184, 149] width 291 height 8
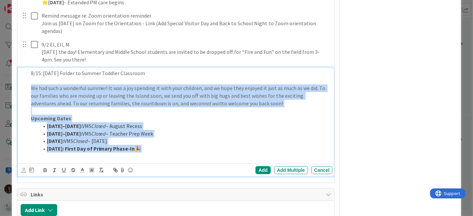
drag, startPoint x: 188, startPoint y: 154, endPoint x: 106, endPoint y: 118, distance: 89.3
click at [27, 93] on div "8/15: [DATE] Folder to Summer Toddler Classroom We had such a wonderful summer!…" at bounding box center [176, 115] width 312 height 95
click at [131, 130] on li "[DATE]–[DATE]: VMS Closed – August Recess" at bounding box center [184, 126] width 291 height 8
drag, startPoint x: 193, startPoint y: 153, endPoint x: 22, endPoint y: 91, distance: 181.2
click at [22, 91] on div "8/15: [DATE] Folder to Summer Toddler Classroom We had such a wonderful summer!…" at bounding box center [176, 115] width 312 height 95
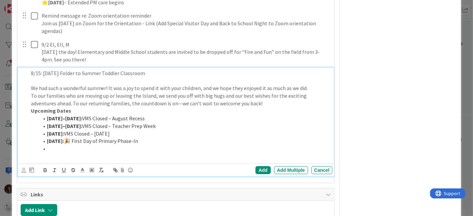
click at [43, 84] on p at bounding box center [180, 81] width 299 height 8
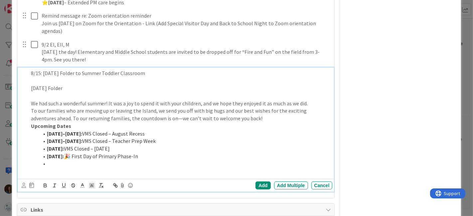
click at [177, 130] on p "Upcoming Dates" at bounding box center [180, 126] width 299 height 8
click at [107, 116] on p "To our families who are moving up or leaving the Island, we send you off with b…" at bounding box center [180, 114] width 299 height 15
click at [207, 130] on p "Upcoming Dates" at bounding box center [180, 126] width 299 height 8
drag, startPoint x: 230, startPoint y: 114, endPoint x: 201, endPoint y: 116, distance: 29.7
click at [201, 116] on p "To our families who are moving up or leaving the Island, we send you off with b…" at bounding box center [180, 114] width 299 height 15
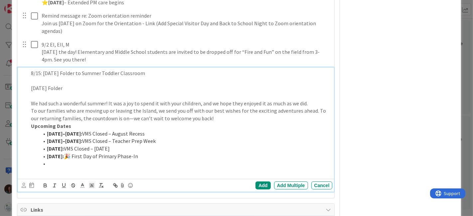
click at [249, 122] on p "To our families who are moving up or leaving the Island, we send you off with o…" at bounding box center [180, 114] width 299 height 15
click at [221, 122] on p "To our families who are moving up or leaving the Island, we send you off with o…" at bounding box center [180, 114] width 299 height 15
click at [130, 122] on p "To our families who are moving up or leaving the Island, we send you off with o…" at bounding box center [180, 114] width 299 height 15
click at [232, 122] on p "To our families who are moving up or leaving the Island, we send you off with o…" at bounding box center [180, 114] width 299 height 15
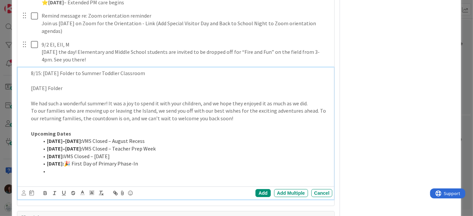
click at [142, 175] on li at bounding box center [184, 172] width 291 height 8
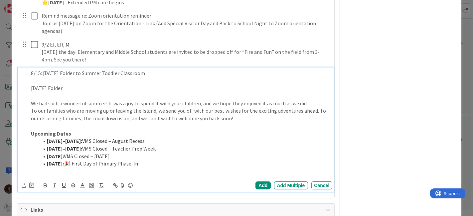
click at [159, 145] on li "[DATE]–[DATE]: VMS Closed – August Recess" at bounding box center [184, 141] width 291 height 8
click at [170, 153] on li "[DATE]–[DATE]: VMS Closed – Teacher Prep Week" at bounding box center [184, 149] width 291 height 8
drag, startPoint x: 65, startPoint y: 170, endPoint x: 47, endPoint y: 171, distance: 17.4
click at [47, 167] on strong "[DATE]:" at bounding box center [55, 163] width 17 height 7
click at [198, 168] on li "[DATE]: 🎉 First Day of Primary Phase-In" at bounding box center [184, 164] width 291 height 8
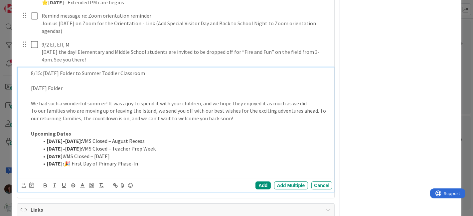
drag, startPoint x: 189, startPoint y: 169, endPoint x: 47, endPoint y: 170, distance: 142.0
click at [47, 168] on li "[DATE]: 🎉 First Day of Primary Phase-In" at bounding box center [184, 164] width 291 height 8
drag, startPoint x: 64, startPoint y: 170, endPoint x: 47, endPoint y: 170, distance: 17.0
click at [47, 167] on strong "See the message from your teacher with your Phase-In Schedule" at bounding box center [125, 163] width 156 height 7
click at [116, 167] on strong "Look for a message from your teacher with your Phase-In Schedule" at bounding box center [128, 163] width 163 height 7
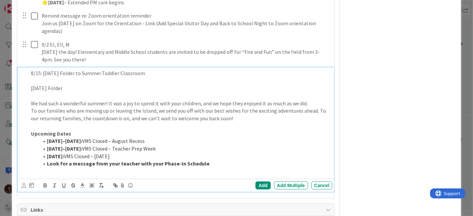
click at [222, 168] on li "Look for a message from your teacher with your Phase-In Schedule" at bounding box center [184, 164] width 291 height 8
click at [117, 167] on strong "Look for a message from your teacher with your Phase-In Schedule" at bounding box center [128, 163] width 163 height 7
click at [210, 168] on li "Look for a message from your teacher with your Phase-In Schedule" at bounding box center [184, 164] width 291 height 8
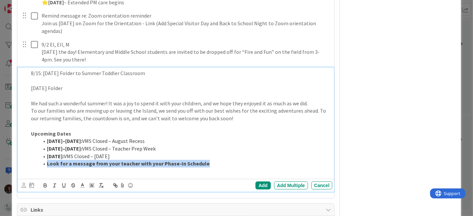
drag, startPoint x: 208, startPoint y: 173, endPoint x: 34, endPoint y: 172, distance: 173.9
click at [34, 168] on ol "[DATE]–[DATE]: VMS Closed – August Recess [DATE]–[DATE]: VMS Closed – Teacher P…" at bounding box center [180, 152] width 299 height 30
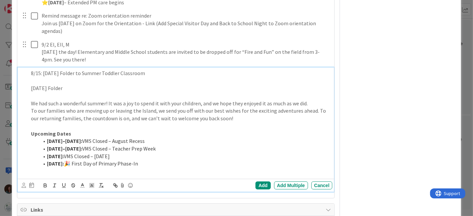
drag, startPoint x: 140, startPoint y: 169, endPoint x: 15, endPoint y: 169, distance: 125.7
click at [165, 160] on li "[DATE]: VMS Closed – [DATE]" at bounding box center [184, 157] width 291 height 8
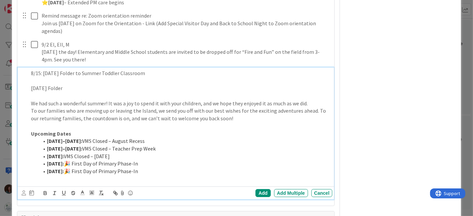
click at [64, 167] on strong "[DATE]:" at bounding box center [55, 163] width 17 height 7
click at [56, 175] on strong "[DATE]:" at bounding box center [55, 171] width 17 height 7
click at [210, 175] on li "[DATE]: 🎉 First Day of Primary Phase-In" at bounding box center [184, 172] width 291 height 8
drag, startPoint x: 179, startPoint y: 170, endPoint x: 111, endPoint y: 169, distance: 67.9
click at [110, 167] on li "[DATE]: 🎉 First Day of Primary Phase-In" at bounding box center [184, 164] width 291 height 8
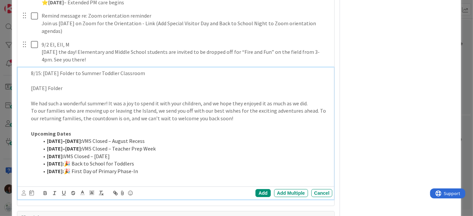
click at [206, 175] on li "[DATE]: 🎉 First Day of Primary Phase-In" at bounding box center [184, 172] width 291 height 8
click at [240, 168] on li "[DATE]: 🎉 Back to School for Toddlers" at bounding box center [184, 164] width 291 height 8
click at [151, 168] on li "[DATE]: 🎉 Back to School for Toddlers" at bounding box center [184, 164] width 291 height 8
click at [215, 175] on li "[DATE]: 🎉 First Day of Primary Phase-In" at bounding box center [184, 172] width 291 height 8
click at [250, 122] on p "To our families who are moving up or leaving the Island, we send you off with o…" at bounding box center [180, 114] width 299 height 15
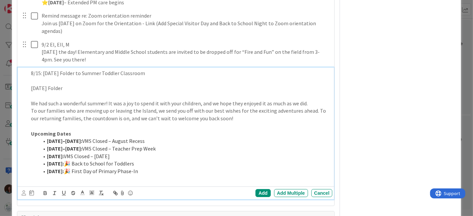
click at [190, 138] on p "Upcoming Dates" at bounding box center [180, 134] width 299 height 8
click at [250, 122] on p "To our families who are moving up or leaving the Island, we send you off with o…" at bounding box center [180, 114] width 299 height 15
click at [152, 117] on p "To our families who are moving up or leaving the Island, we send you off with o…" at bounding box center [180, 114] width 299 height 15
click at [255, 122] on p "To our families who are moving up or leaving the Island soon, we send you off w…" at bounding box center [180, 114] width 299 height 15
click at [163, 117] on p "To our families who are moving up or leaving the Island soon, we send you off w…" at bounding box center [180, 114] width 299 height 15
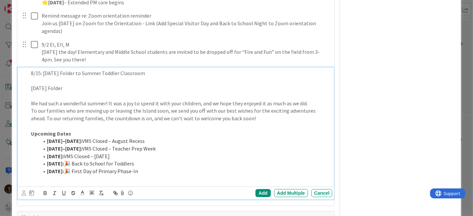
click at [253, 122] on p "To our families who are moving up or leaving the Island soon, we send you off w…" at bounding box center [180, 114] width 299 height 15
drag, startPoint x: 163, startPoint y: 116, endPoint x: 153, endPoint y: 115, distance: 10.6
click at [153, 115] on p "To our families who are moving up or leaving the Island soon, we send you off w…" at bounding box center [180, 114] width 299 height 15
click at [136, 130] on p at bounding box center [180, 126] width 299 height 8
click at [147, 130] on p at bounding box center [180, 126] width 299 height 8
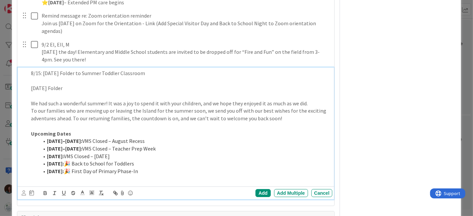
click at [149, 138] on p "Upcoming Dates" at bounding box center [180, 134] width 299 height 8
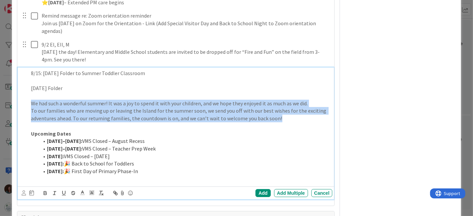
drag, startPoint x: 164, startPoint y: 123, endPoint x: 31, endPoint y: 122, distance: 133.3
click at [18, 110] on div "8/15: [DATE] Folder to Summer Toddler Classroom [DATE] Folder We had such a won…" at bounding box center [176, 134] width 317 height 132
click at [141, 122] on p "To our families who are moving up or leaving the Island for the summer soon, we…" at bounding box center [180, 114] width 299 height 15
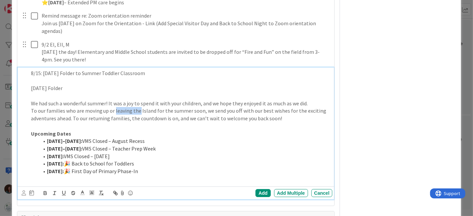
drag, startPoint x: 138, startPoint y: 117, endPoint x: 113, endPoint y: 119, distance: 24.7
click at [113, 119] on p "To our families who are moving up or leaving the Island for the summer soon, we…" at bounding box center [180, 114] width 299 height 15
drag, startPoint x: 162, startPoint y: 116, endPoint x: 190, endPoint y: 116, distance: 28.6
click at [190, 116] on p "To our families who are moving up or heading off-Island for the summer soon, we…" at bounding box center [180, 114] width 299 height 15
click at [188, 115] on p "To our families who are moving up or heading off-Island for home soon, we send …" at bounding box center [180, 114] width 299 height 15
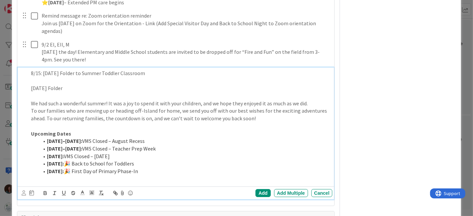
click at [207, 130] on p at bounding box center [180, 126] width 299 height 8
click at [200, 138] on p "Upcoming Dates" at bounding box center [180, 134] width 299 height 8
click at [272, 121] on p "To our families who are moving up or heading off-Island for home, we send you o…" at bounding box center [180, 114] width 299 height 15
click at [105, 138] on p "Upcoming Dates" at bounding box center [180, 134] width 299 height 8
click at [203, 175] on li "[DATE]: 🎉 First Day of Primary Phase-In" at bounding box center [184, 172] width 291 height 8
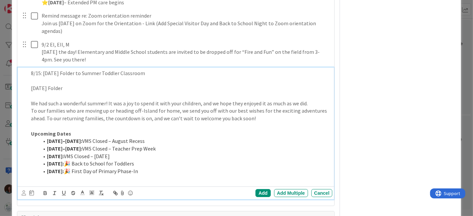
click at [201, 175] on li "[DATE]: 🎉 First Day of Primary Phase-In" at bounding box center [184, 172] width 291 height 8
drag, startPoint x: 142, startPoint y: 177, endPoint x: 47, endPoint y: 178, distance: 95.1
click at [47, 175] on li "[DATE]: 🎉 First Day of Primary Phase-In" at bounding box center [184, 172] width 291 height 8
drag, startPoint x: 160, startPoint y: 177, endPoint x: 44, endPoint y: 177, distance: 116.0
click at [44, 175] on li "Look for a message from your teacher with your Primary Phase-In" at bounding box center [184, 172] width 291 height 8
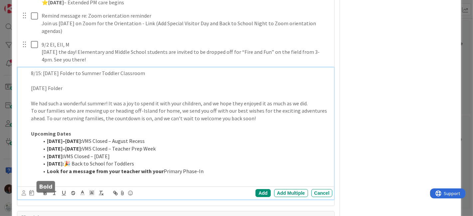
click at [45, 195] on icon "button" at bounding box center [45, 194] width 3 height 2
click at [194, 175] on li "Look for a message from your teacher with your Primary Phase-In" at bounding box center [184, 172] width 291 height 8
click at [182, 168] on li "[DATE]: 🎉 Back to School for Toddlers" at bounding box center [184, 164] width 291 height 8
click at [47, 175] on li "Look for a message from your teacher with your Primary Phase-In schedule" at bounding box center [184, 172] width 291 height 8
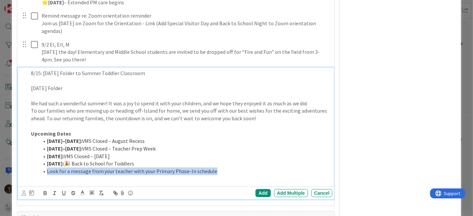
drag, startPoint x: 214, startPoint y: 176, endPoint x: 40, endPoint y: 177, distance: 173.9
click at [40, 175] on li "Look for a message from your teacher with your Primary Phase-In schedule" at bounding box center [184, 172] width 291 height 8
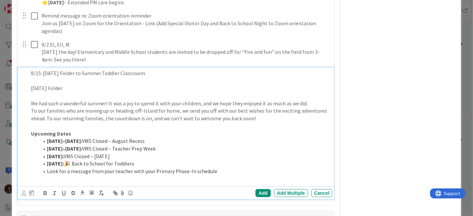
click at [154, 183] on p at bounding box center [180, 179] width 299 height 8
drag, startPoint x: 153, startPoint y: 177, endPoint x: 46, endPoint y: 177, distance: 107.4
click at [46, 175] on li "Look for a message from your teacher with your Primary Phase-In schedule" at bounding box center [184, 172] width 291 height 8
click at [141, 175] on li "Primary Phase-In schedule" at bounding box center [184, 172] width 291 height 8
drag, startPoint x: 107, startPoint y: 176, endPoint x: 47, endPoint y: 178, distance: 60.9
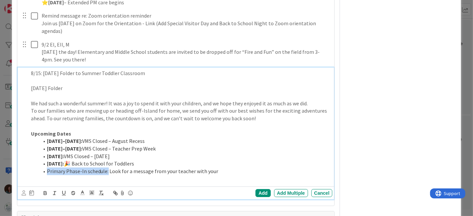
click at [47, 175] on li "Primary Phase-In schedule: Look for a message from your teacher with your" at bounding box center [184, 172] width 291 height 8
click at [44, 196] on icon "button" at bounding box center [45, 193] width 6 height 6
click at [245, 175] on li "Primary Phase-In schedule: Look for a message from your teacher with your" at bounding box center [184, 172] width 291 height 8
click at [134, 175] on li "Primary Phase-In schedule: Look for a message from your teacher" at bounding box center [184, 172] width 291 height 8
drag, startPoint x: 226, startPoint y: 178, endPoint x: 113, endPoint y: 177, distance: 112.7
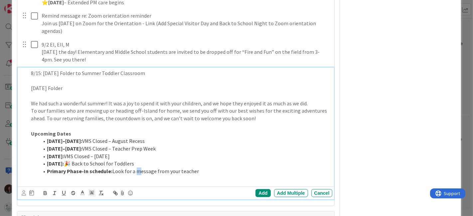
click at [113, 175] on li "Primary Phase-In schedule: Look for a message from your teacher" at bounding box center [184, 172] width 291 height 8
click at [213, 130] on p at bounding box center [180, 126] width 299 height 8
drag, startPoint x: 213, startPoint y: 163, endPoint x: 217, endPoint y: 178, distance: 15.4
click at [213, 160] on li "[DATE]: VMS Closed – [DATE]" at bounding box center [184, 157] width 291 height 8
drag, startPoint x: 217, startPoint y: 177, endPoint x: 19, endPoint y: 97, distance: 214.1
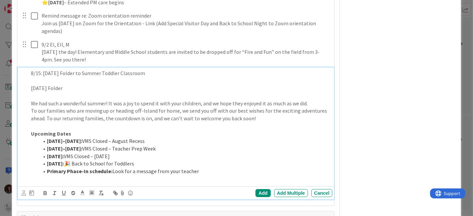
click at [19, 95] on div "8/15: [DATE] Folder to Summer Toddler Classroom [DATE] Folder We had such a won…" at bounding box center [176, 134] width 317 height 132
click at [113, 168] on li "[DATE]: 🎉 Back to School for Toddlers" at bounding box center [184, 164] width 291 height 8
drag, startPoint x: 106, startPoint y: 171, endPoint x: 100, endPoint y: 171, distance: 5.3
click at [100, 168] on li "[DATE]: 🎉 Back to School for Toddlers" at bounding box center [184, 164] width 291 height 8
drag, startPoint x: 31, startPoint y: 109, endPoint x: 54, endPoint y: 132, distance: 32.9
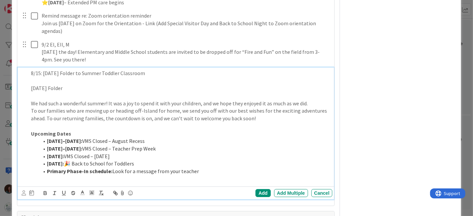
click at [31, 107] on p "We had such a wonderful summer! It was a joy to spend it with your children, an…" at bounding box center [180, 104] width 299 height 8
click at [111, 168] on li "[DATE]: 🎉 Back to School for Toddlers" at bounding box center [184, 164] width 291 height 8
click at [223, 175] on li "Primary Phase-In schedule: Look for a message from your teacher" at bounding box center [184, 172] width 291 height 8
drag, startPoint x: 207, startPoint y: 178, endPoint x: 9, endPoint y: 95, distance: 214.3
click at [10, 95] on div "ID [GEOGRAPHIC_DATA] This Week Title 19 / 128 Back to School 2025 Description […" at bounding box center [236, 108] width 473 height 216
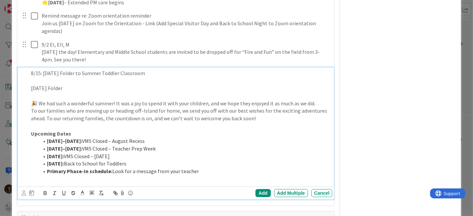
click at [29, 80] on div "8/15: [DATE] Folder to Summer Toddler Classroom [DATE] Folder 🎉 We had such a w…" at bounding box center [180, 126] width 304 height 117
drag, startPoint x: 209, startPoint y: 175, endPoint x: 0, endPoint y: 71, distance: 233.8
click at [0, 71] on div "ID [GEOGRAPHIC_DATA] This Week Title 19 / 128 Back to School 2025 Description […" at bounding box center [236, 108] width 473 height 216
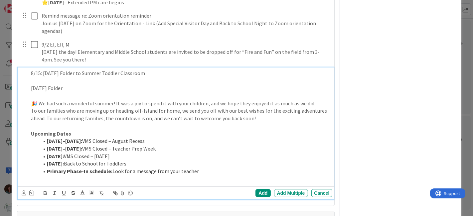
click at [235, 175] on li "Primary Phase-In schedule: Look for a message from your teacher" at bounding box center [184, 172] width 291 height 8
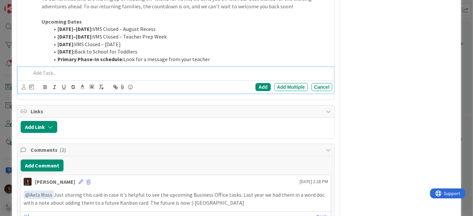
scroll to position [2172, 0]
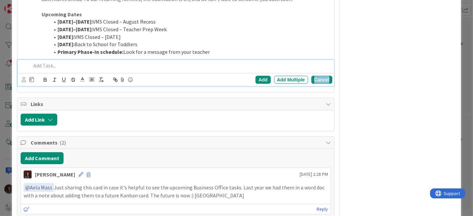
click at [318, 84] on div "Cancel" at bounding box center [321, 80] width 21 height 8
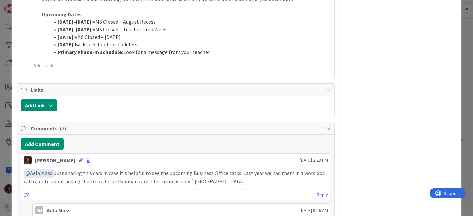
scroll to position [2062, 0]
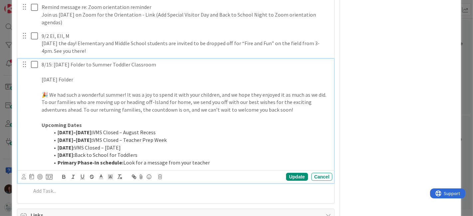
click at [34, 68] on icon at bounding box center [36, 65] width 10 height 8
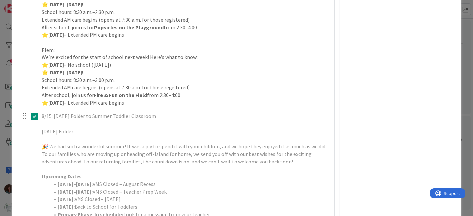
scroll to position [1879, 0]
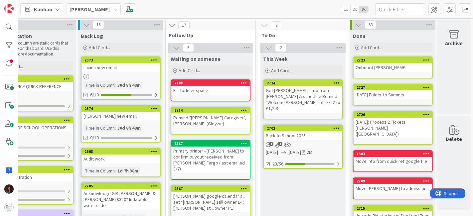
click at [311, 125] on div "2702" at bounding box center [303, 128] width 78 height 6
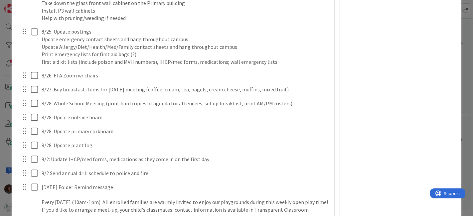
scroll to position [1588, 0]
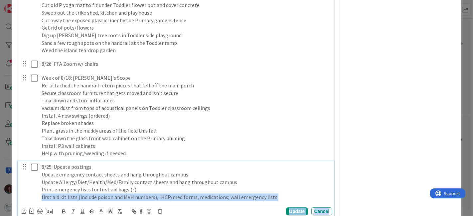
drag, startPoint x: 24, startPoint y: 139, endPoint x: 34, endPoint y: 71, distance: 68.1
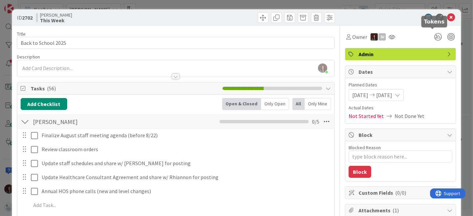
scroll to position [0, 0]
click at [447, 17] on icon at bounding box center [451, 18] width 8 height 8
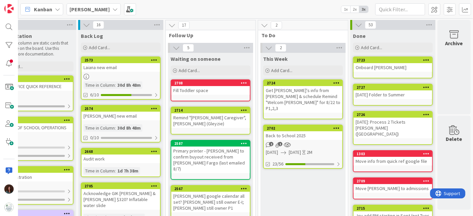
click at [312, 90] on div "Get [PERSON_NAME]'s info from [PERSON_NAME] & schedule Remind "Welcom [PERSON_N…" at bounding box center [303, 99] width 78 height 27
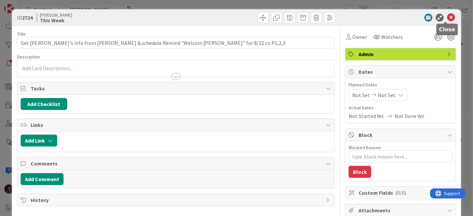
click at [447, 20] on icon at bounding box center [451, 18] width 8 height 8
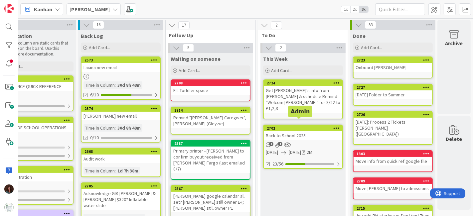
click at [315, 131] on div "Back to School 2025" at bounding box center [303, 135] width 78 height 9
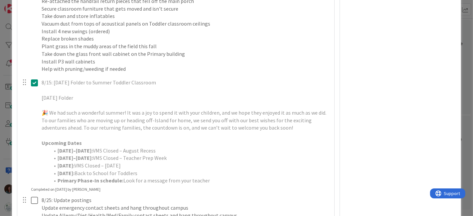
scroll to position [1367, 0]
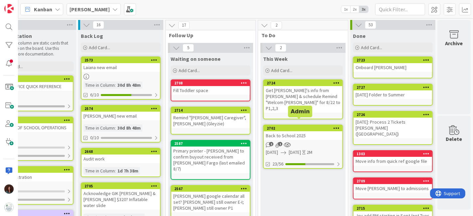
click at [293, 126] on div "2702" at bounding box center [304, 128] width 75 height 5
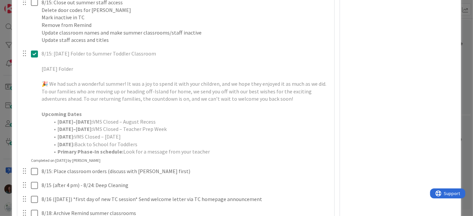
scroll to position [1179, 0]
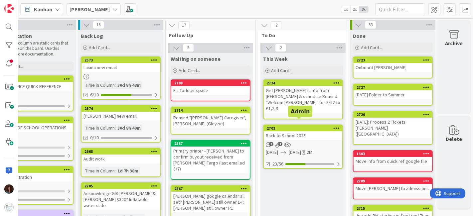
click at [289, 131] on div "Back to School 2025" at bounding box center [303, 135] width 78 height 9
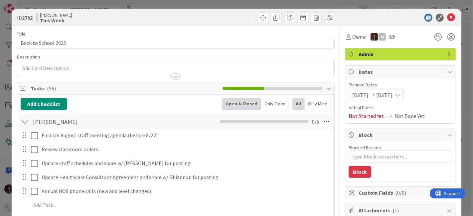
type textarea "x"
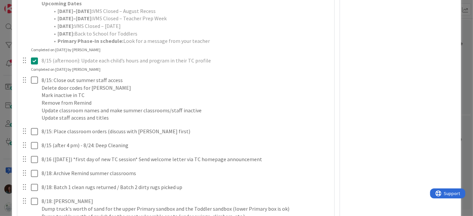
scroll to position [1293, 0]
